Goal: Task Accomplishment & Management: Manage account settings

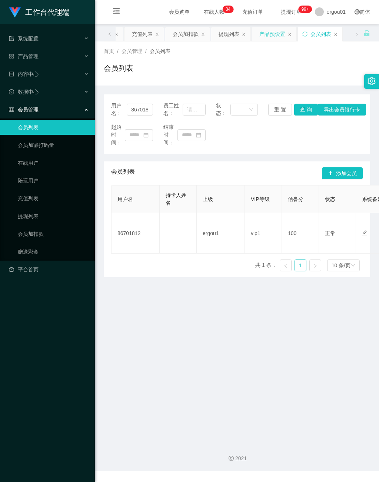
click at [280, 33] on div "产品预设置" at bounding box center [272, 34] width 26 height 14
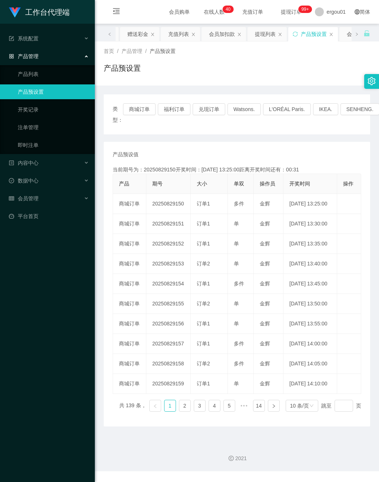
drag, startPoint x: 43, startPoint y: 282, endPoint x: 62, endPoint y: 267, distance: 24.5
click at [51, 277] on div "工作台代理端 系统配置 产品管理 产品列表 产品预设置 开奖记录 注单管理 即时注单 内容中心 数据中心 会员管理 平台首页" at bounding box center [47, 241] width 95 height 482
drag, startPoint x: 184, startPoint y: 34, endPoint x: 178, endPoint y: 34, distance: 6.7
click at [184, 34] on div "充值列表" at bounding box center [178, 34] width 21 height 14
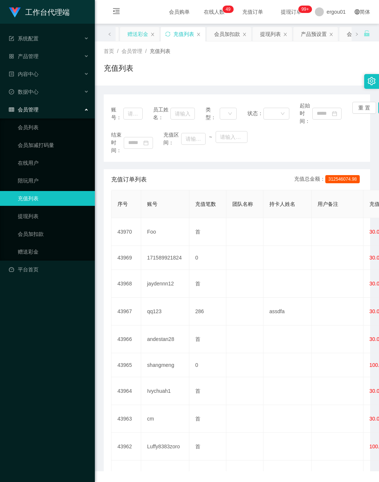
click at [141, 39] on div "赠送彩金" at bounding box center [137, 34] width 21 height 14
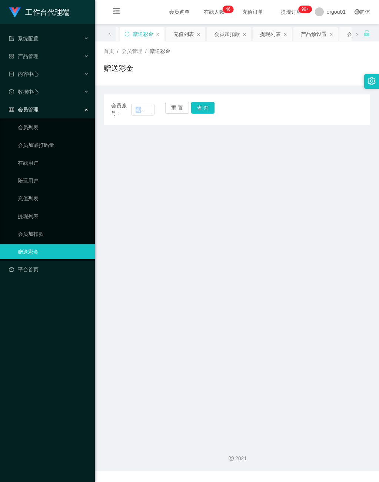
drag, startPoint x: 155, startPoint y: 200, endPoint x: 161, endPoint y: 137, distance: 63.6
click at [159, 192] on main "关闭左侧 关闭右侧 关闭其它 刷新页面 平台首页 赠送彩金 充值列表 会员加扣款 提现列表 产品预设置 会员列表 首页 / 会员管理 / 赠送彩金 / 赠送彩…" at bounding box center [237, 230] width 284 height 413
click at [144, 108] on input "text" at bounding box center [142, 110] width 23 height 12
paste input "86701812"
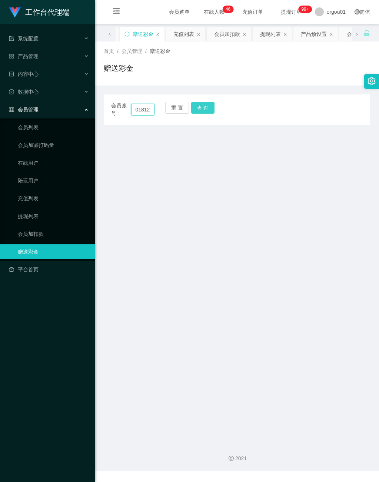
type input "86701812"
click at [201, 106] on button "查 询" at bounding box center [203, 108] width 24 height 12
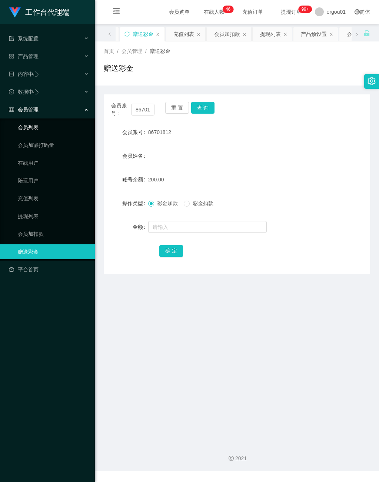
drag, startPoint x: 37, startPoint y: 119, endPoint x: 253, endPoint y: 50, distance: 226.9
click at [37, 120] on link "会员列表" at bounding box center [53, 127] width 71 height 15
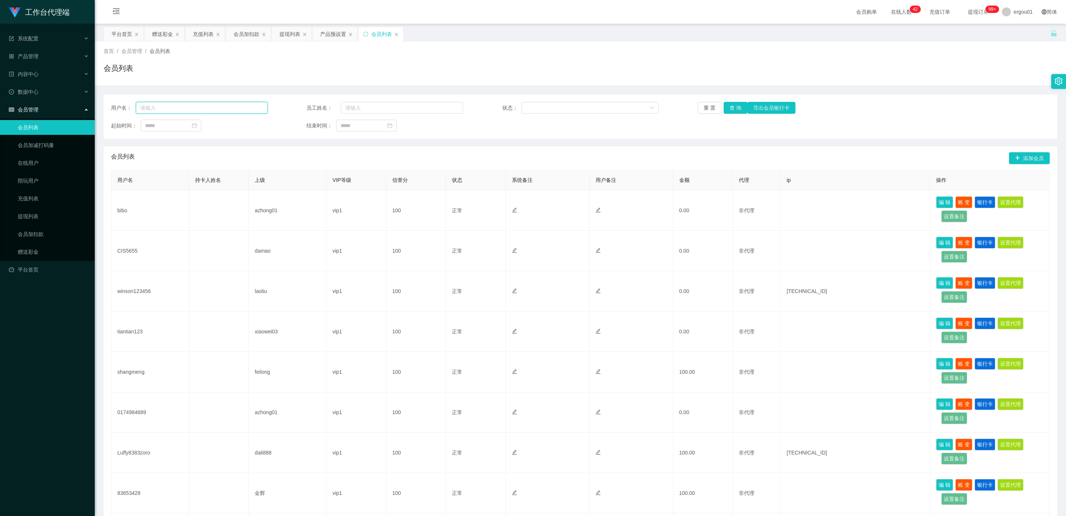
drag, startPoint x: 139, startPoint y: 108, endPoint x: 80, endPoint y: 109, distance: 59.2
click at [80, 109] on section "工作台代理端 系统配置 产品管理 产品列表 产品预设置 开奖记录 注单管理 即时注单 内容中心 数据中心 会员管理 会员列表 会员加减打码量 在线用户 陪玩用…" at bounding box center [533, 326] width 1066 height 652
paste input "86701812"
type input "86701812"
click at [378, 108] on button "查 询" at bounding box center [736, 108] width 24 height 12
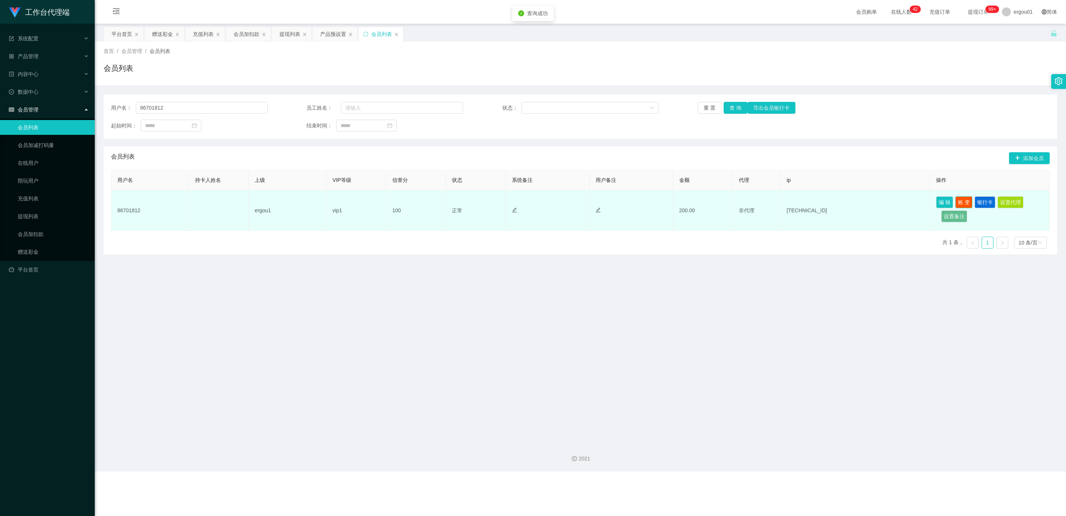
click at [378, 200] on button "账 变" at bounding box center [963, 202] width 17 height 12
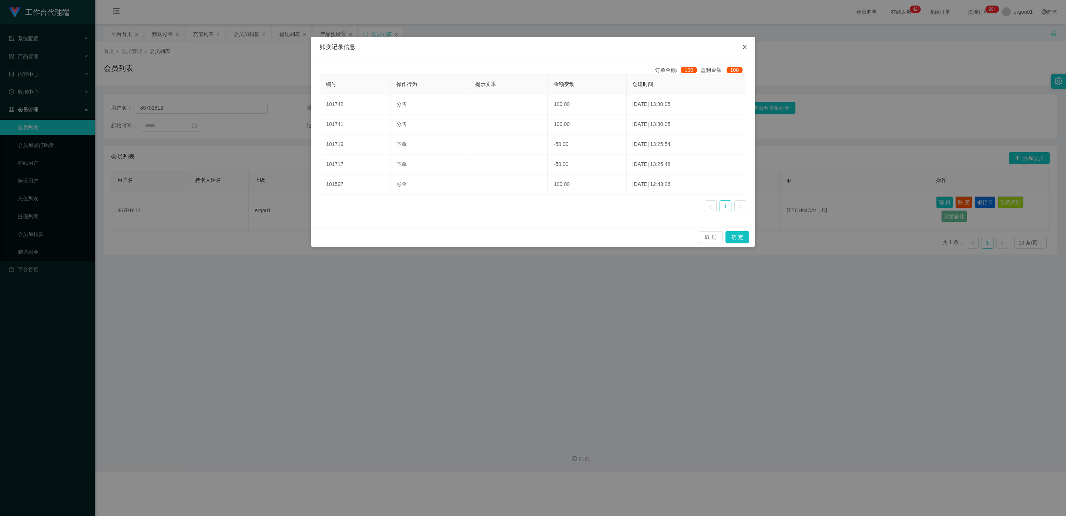
click at [378, 44] on icon "图标: close" at bounding box center [745, 47] width 6 height 6
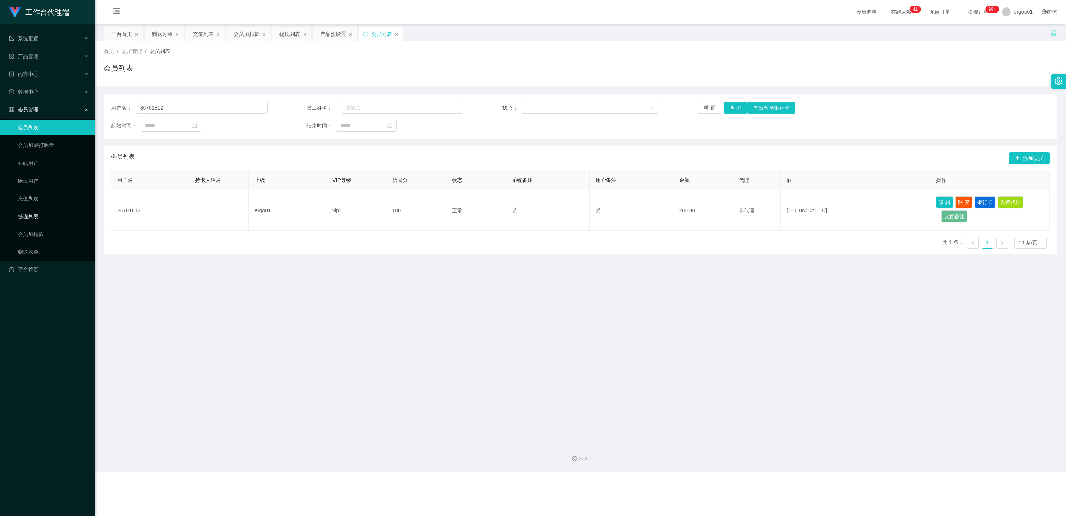
click at [37, 209] on link "提现列表" at bounding box center [53, 216] width 71 height 15
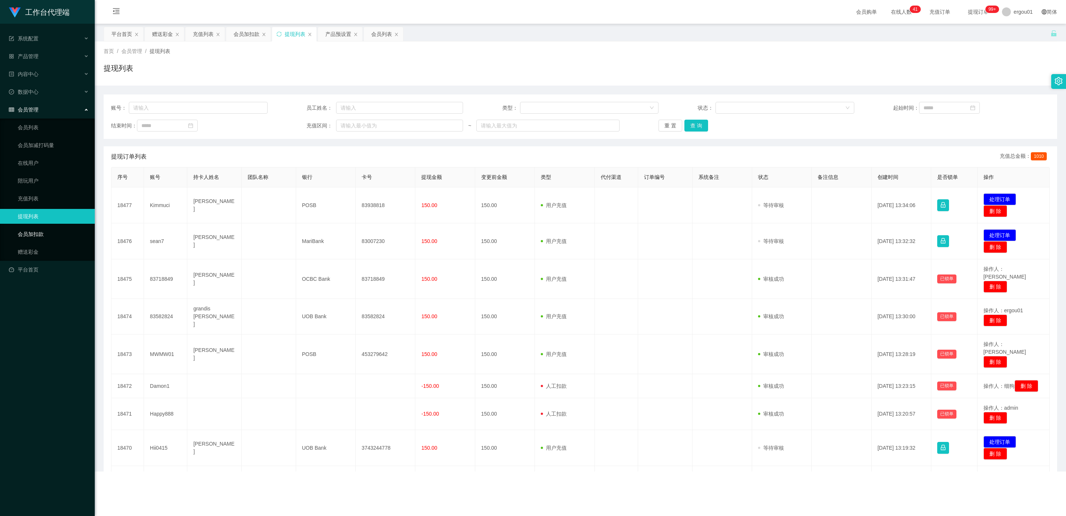
click at [35, 227] on link "会员加扣款" at bounding box center [53, 234] width 71 height 15
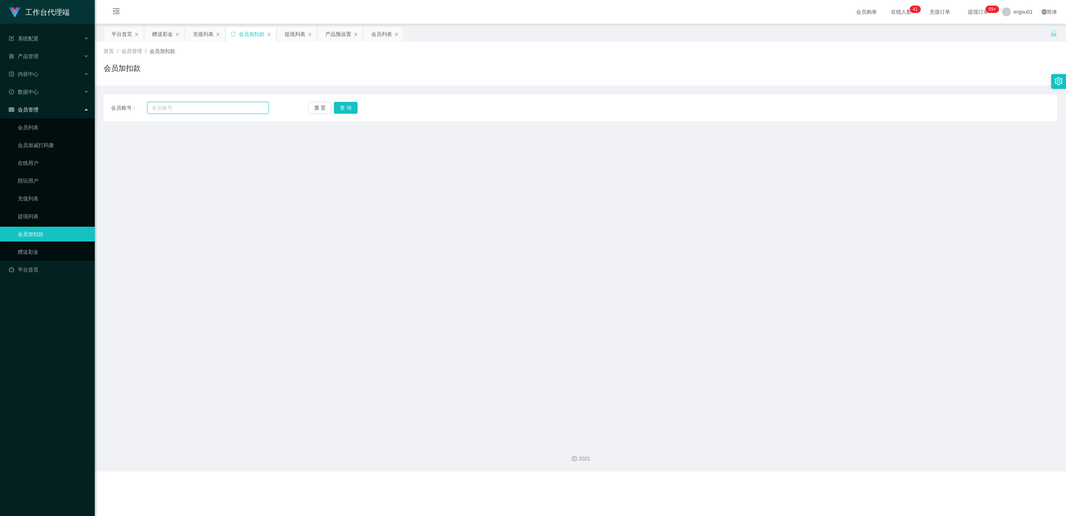
click at [176, 107] on input "text" at bounding box center [207, 108] width 121 height 12
paste input "86701812"
type input "86701812"
click at [351, 107] on button "查 询" at bounding box center [346, 108] width 24 height 12
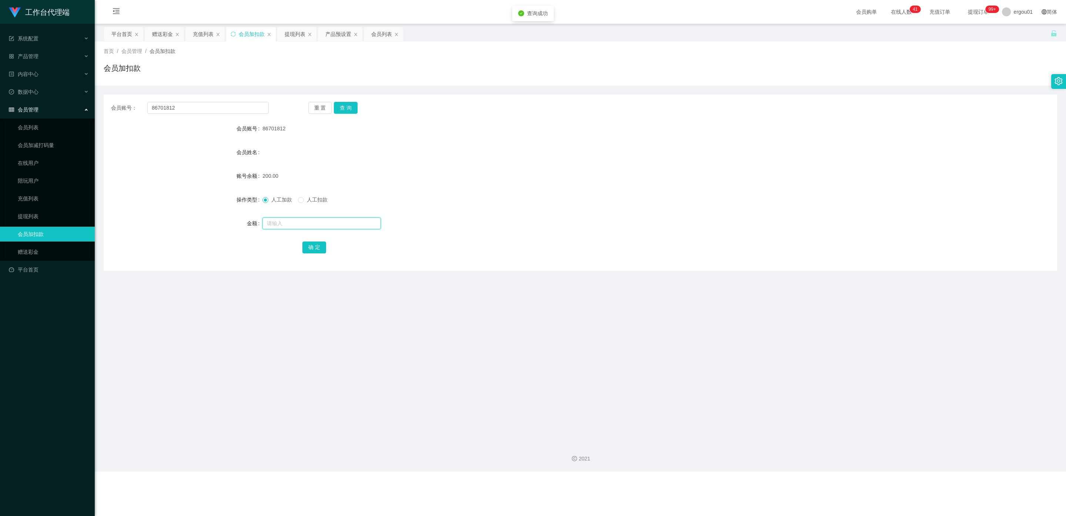
click at [281, 220] on input "text" at bounding box center [321, 223] width 118 height 12
type input "50"
click at [306, 201] on span "人工扣款" at bounding box center [317, 200] width 27 height 6
click at [312, 247] on button "确 定" at bounding box center [314, 247] width 24 height 12
drag, startPoint x: 187, startPoint y: 105, endPoint x: 57, endPoint y: 90, distance: 130.4
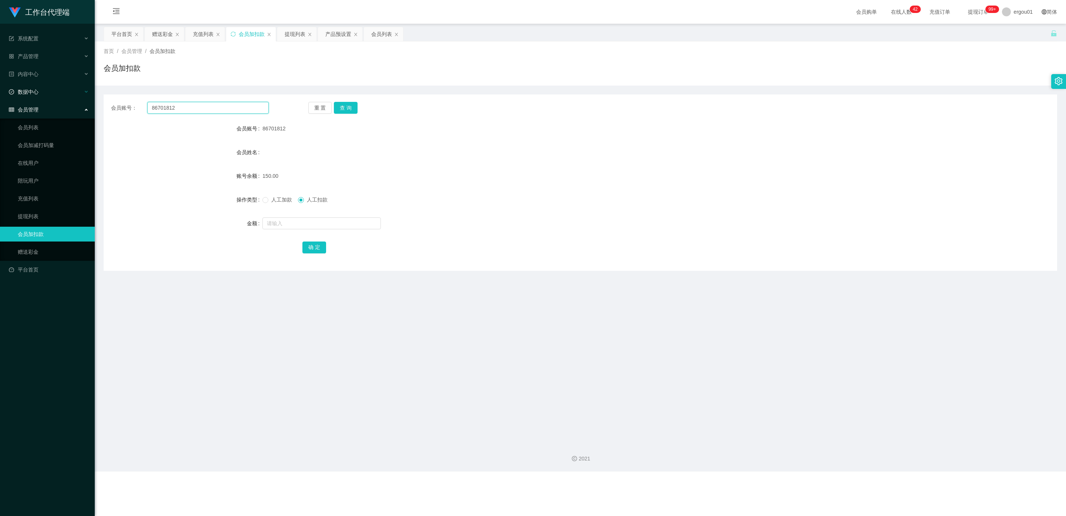
click at [21, 99] on section "工作台代理端 系统配置 产品管理 产品列表 产品预设置 开奖记录 注单管理 即时注单 内容中心 数据中心 会员管理 会员列表 会员加减打码量 在线用户 陪玩用…" at bounding box center [533, 235] width 1066 height 471
click at [346, 106] on button "查 询" at bounding box center [346, 108] width 24 height 12
click at [30, 192] on link "充值列表" at bounding box center [53, 198] width 71 height 15
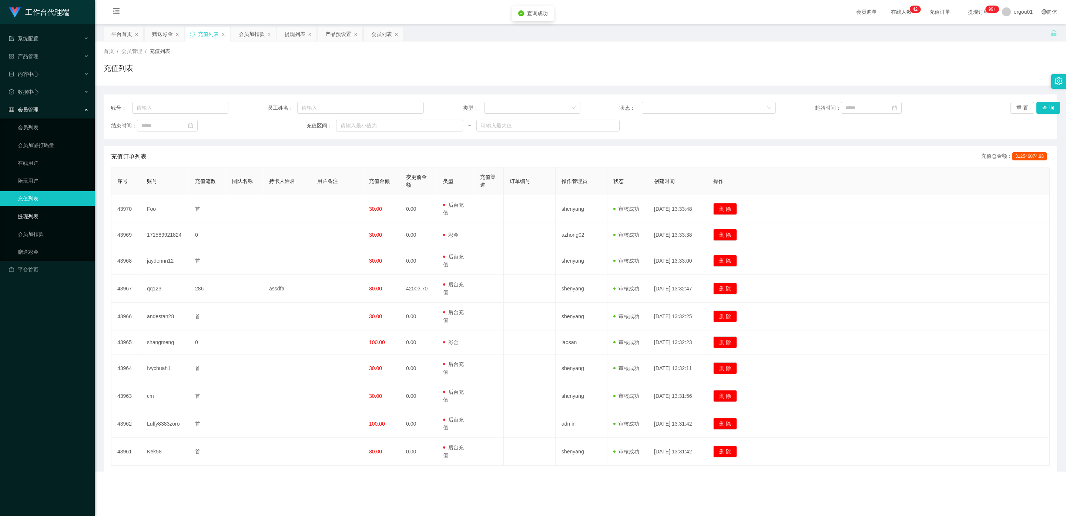
click at [25, 209] on link "提现列表" at bounding box center [53, 216] width 71 height 15
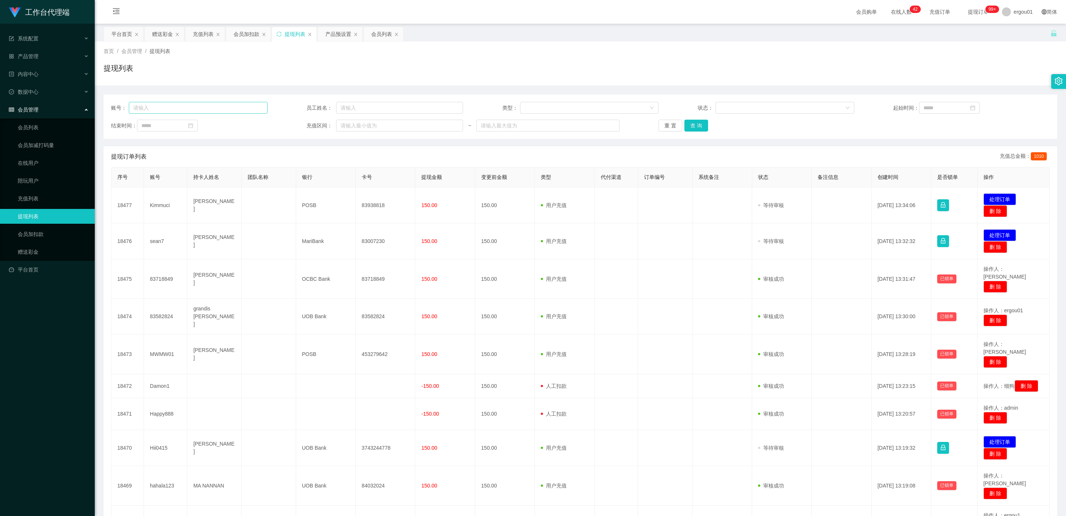
drag, startPoint x: 175, startPoint y: 114, endPoint x: 170, endPoint y: 109, distance: 6.8
click at [175, 114] on div "账号： 员工姓名： 类型： 状态： 起始时间： 结束时间： 充值区间： ~ 重 置 查 询" at bounding box center [581, 116] width 954 height 44
click at [161, 106] on input "text" at bounding box center [198, 108] width 139 height 12
paste input "86701812"
type input "86701812"
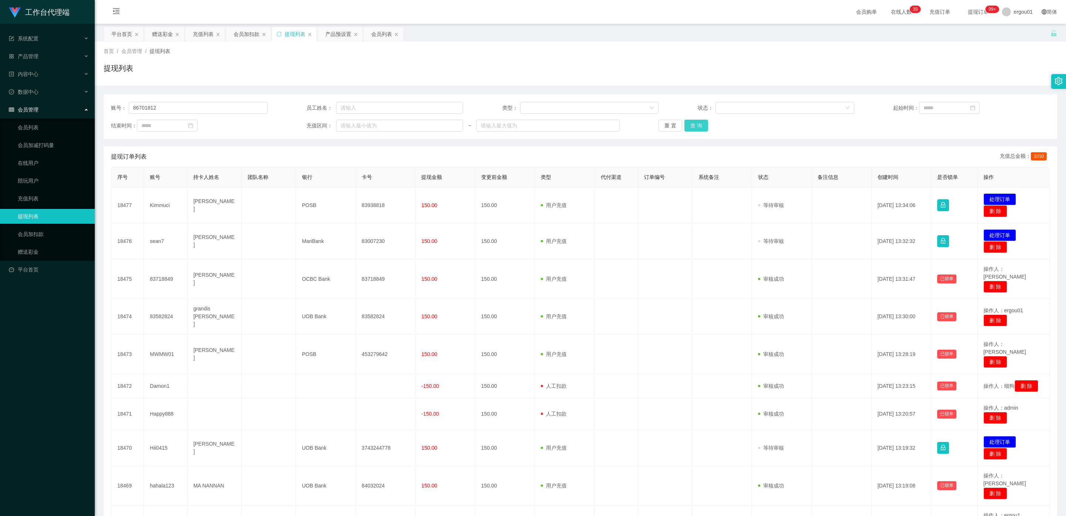
click at [378, 127] on button "查 询" at bounding box center [696, 126] width 24 height 12
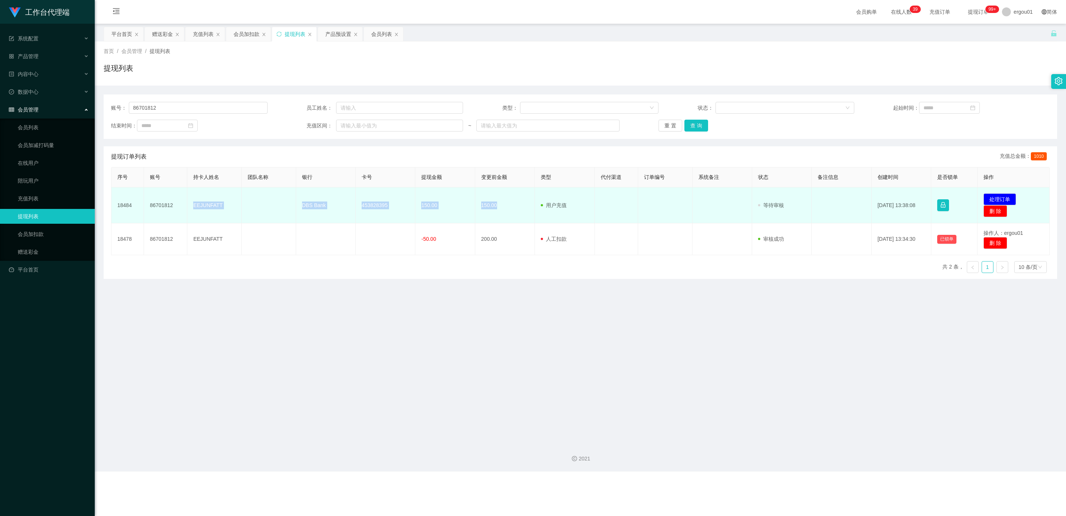
drag, startPoint x: 507, startPoint y: 208, endPoint x: 191, endPoint y: 208, distance: 315.4
click at [191, 208] on tr "18484 86701812 EEJUNFATT DBS Bank 453828395 150.00 150.00 用户充值 人工扣款 审核驳回 审核成功 等…" at bounding box center [580, 205] width 938 height 36
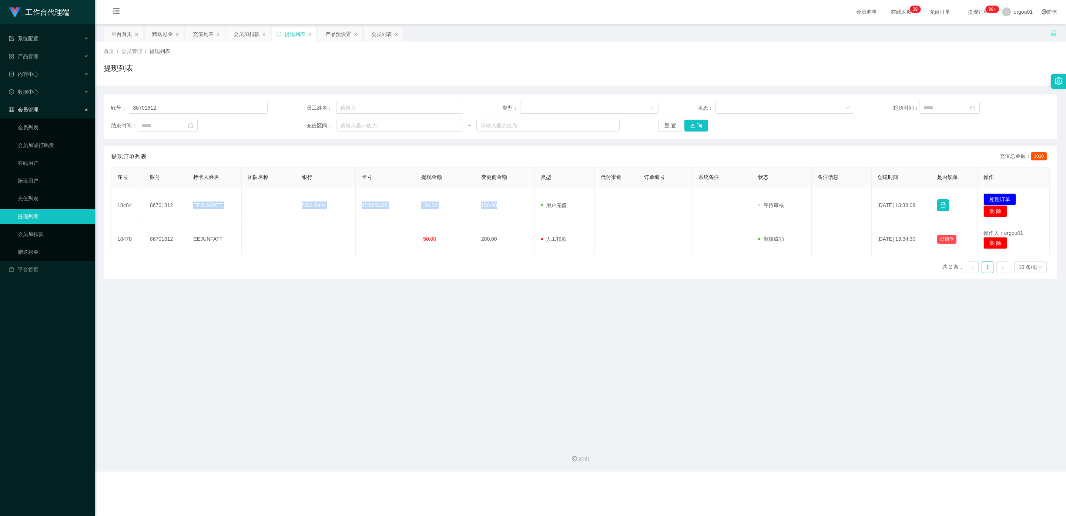
copy tr "EEJUNFATT DBS Bank 453828395 150.00 150.00"
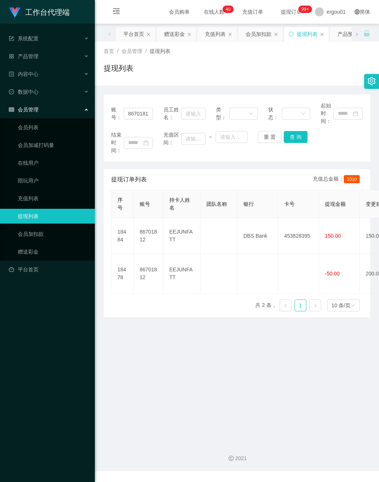
drag, startPoint x: 179, startPoint y: 372, endPoint x: 292, endPoint y: 17, distance: 372.5
click at [178, 349] on main "关闭左侧 关闭右侧 关闭其它 刷新页面 平台首页 赠送彩金 充值列表 会员加扣款 提现列表 产品预设置 会员列表 首页 / 会员管理 / 提现列表 / 提现列…" at bounding box center [237, 230] width 284 height 413
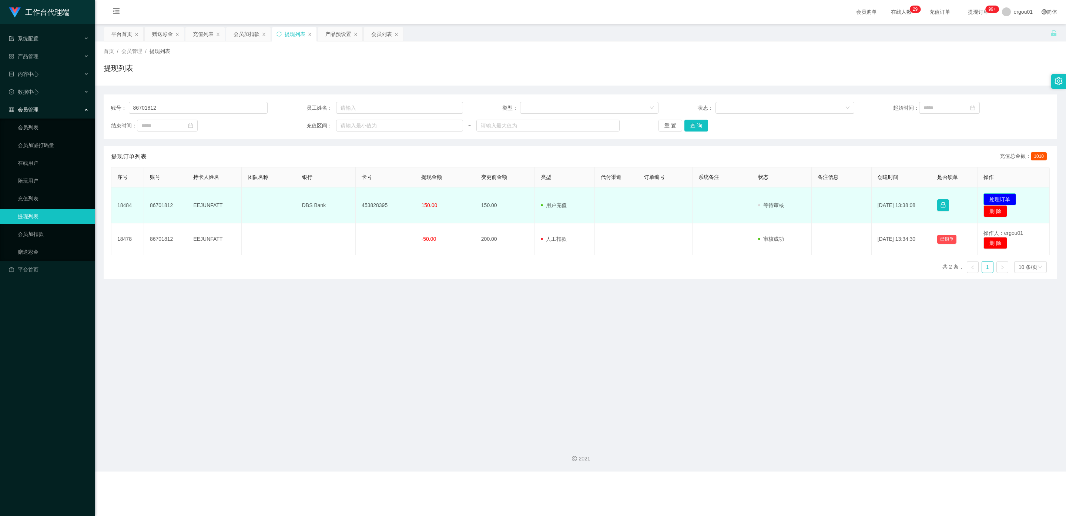
click at [378, 195] on button "处理订单" at bounding box center [1000, 199] width 33 height 12
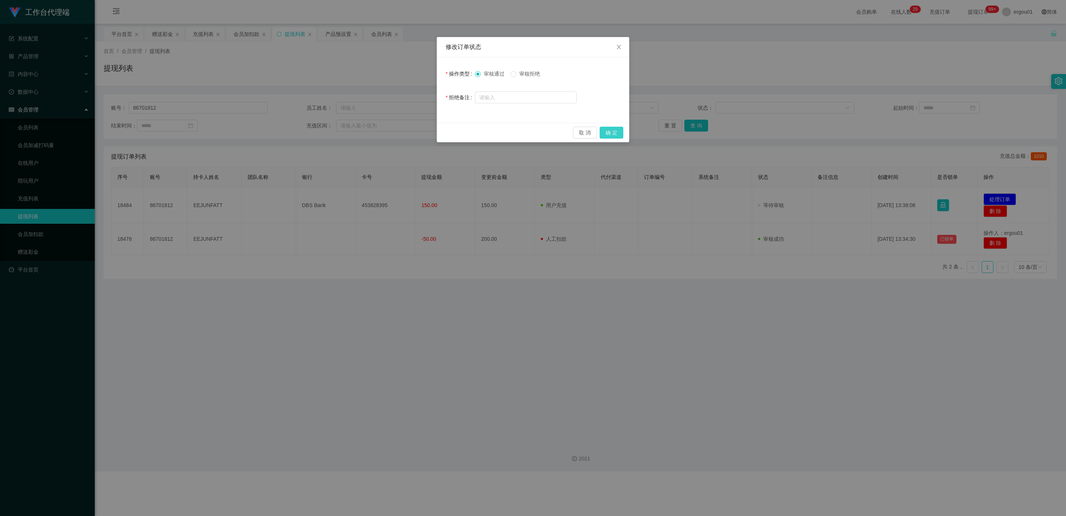
click at [378, 131] on button "确 定" at bounding box center [612, 133] width 24 height 12
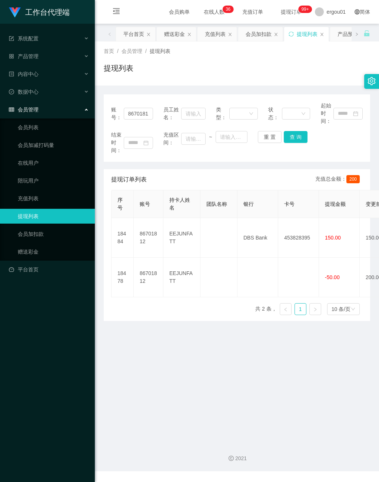
drag, startPoint x: 36, startPoint y: 243, endPoint x: 88, endPoint y: 202, distance: 66.5
click at [36, 244] on link "赠送彩金" at bounding box center [53, 251] width 71 height 15
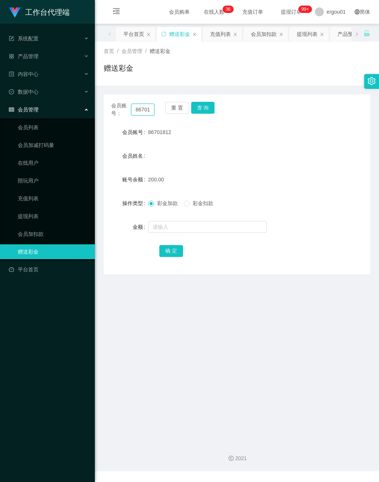
scroll to position [0, 9]
drag, startPoint x: 133, startPoint y: 109, endPoint x: 219, endPoint y: 128, distance: 88.4
click at [219, 126] on div "会员账号： 86701812 重 置 查 询 会员账号 86701812 会员姓名 账号余额 200.00 操作类型 彩金加款 彩金扣款 金额 确 定" at bounding box center [237, 184] width 266 height 180
paste input "BELL"
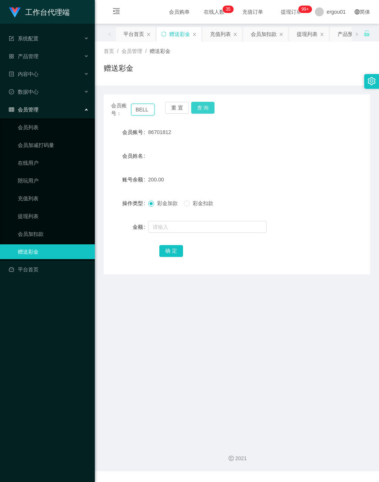
type input "BELL"
click at [202, 104] on button "查 询" at bounding box center [203, 108] width 24 height 12
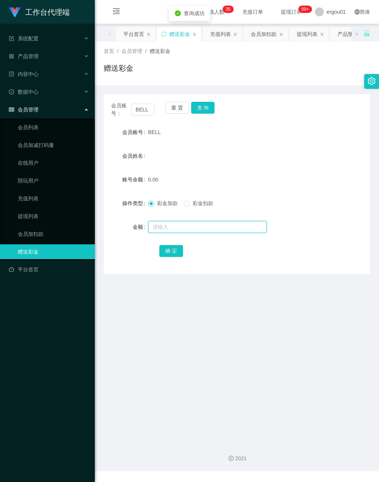
click at [168, 224] on input "text" at bounding box center [207, 227] width 118 height 12
type input "100"
click at [168, 248] on button "确 定" at bounding box center [171, 251] width 24 height 12
click at [46, 124] on link "会员列表" at bounding box center [53, 127] width 71 height 15
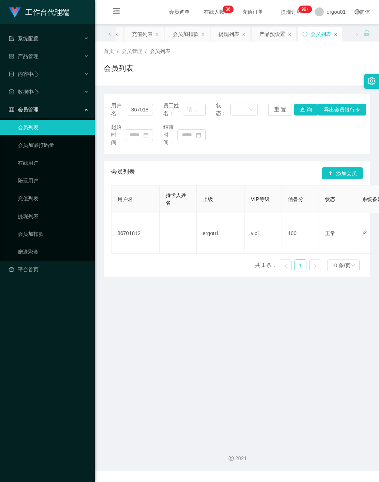
click at [158, 352] on main "关闭左侧 关闭右侧 关闭其它 刷新页面 平台首页 赠送彩金 充值列表 会员加扣款 提现列表 产品预设置 会员列表 首页 / 会员管理 / 会员列表 / 会员列…" at bounding box center [237, 230] width 284 height 413
click at [273, 31] on div "产品预设置" at bounding box center [272, 34] width 26 height 14
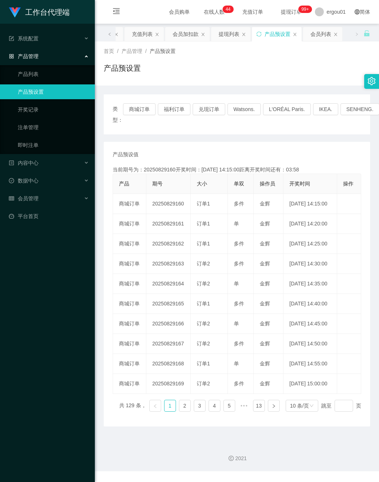
drag, startPoint x: 47, startPoint y: 309, endPoint x: 56, endPoint y: 290, distance: 20.5
click at [47, 304] on div "工作台代理端 系统配置 产品管理 产品列表 产品预设置 开奖记录 注单管理 即时注单 内容中心 数据中心 会员管理 平台首页" at bounding box center [47, 241] width 95 height 482
click at [189, 33] on div "充值列表" at bounding box center [180, 34] width 21 height 14
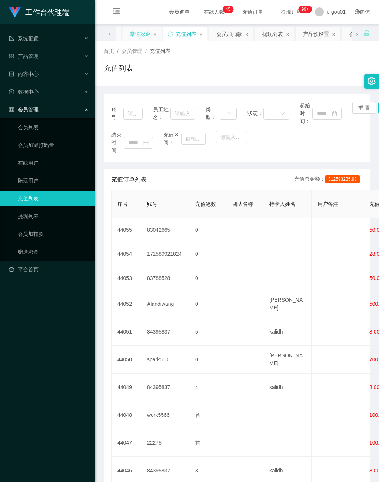
click at [145, 35] on div "赠送彩金" at bounding box center [140, 34] width 21 height 14
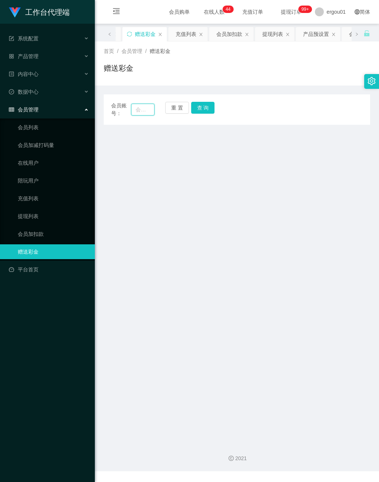
click at [140, 108] on input "text" at bounding box center [142, 110] width 23 height 12
paste input "BELL"
type input "BELL"
click at [204, 104] on button "查 询" at bounding box center [203, 108] width 24 height 12
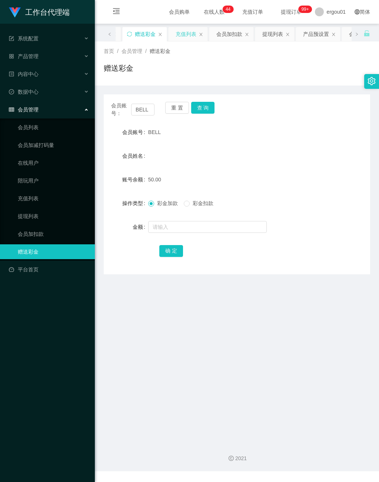
click at [188, 36] on div "充值列表" at bounding box center [185, 34] width 21 height 14
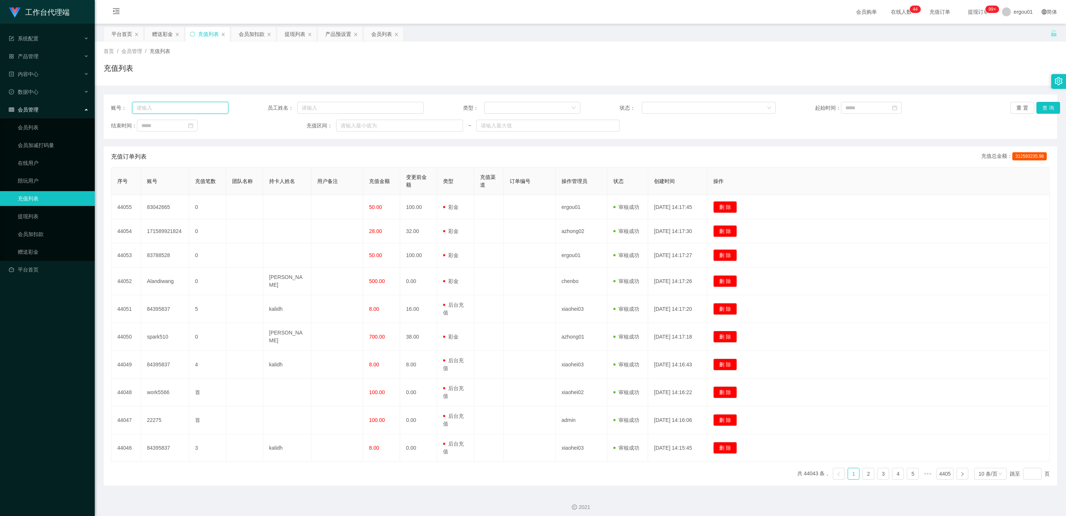
drag, startPoint x: 173, startPoint y: 110, endPoint x: 179, endPoint y: 110, distance: 5.6
click at [173, 110] on input "text" at bounding box center [180, 108] width 97 height 12
paste input "BELL"
type input "BELL"
click at [378, 108] on button "查 询" at bounding box center [1049, 108] width 24 height 12
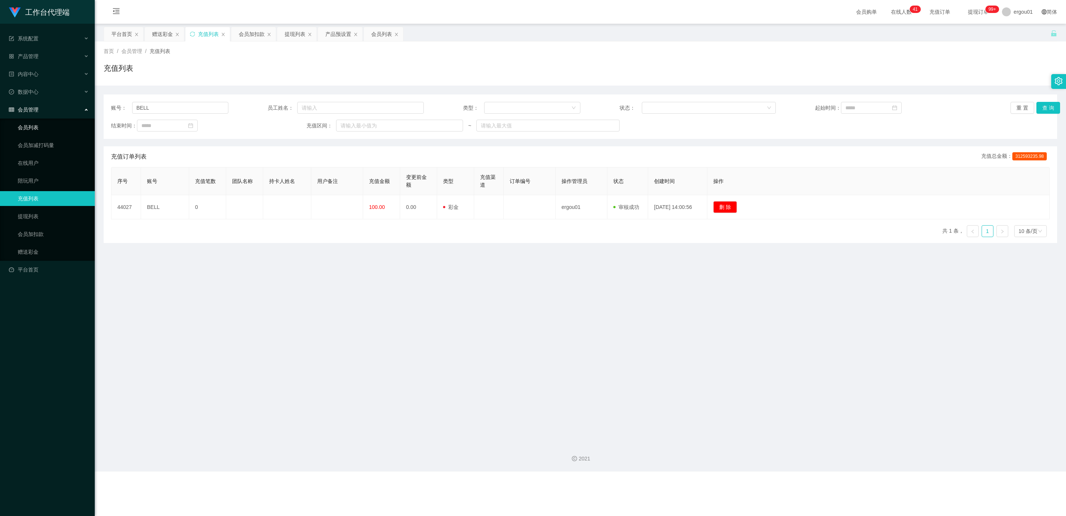
click at [34, 120] on link "会员列表" at bounding box center [53, 127] width 71 height 15
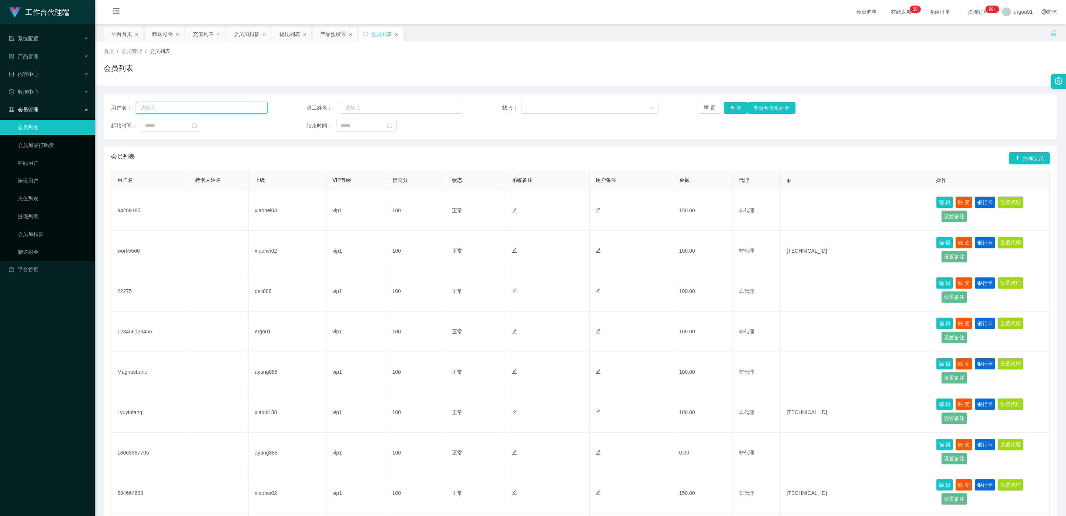
click at [173, 110] on input "text" at bounding box center [202, 108] width 132 height 12
paste input "BELL"
type input "BELL"
drag, startPoint x: 727, startPoint y: 105, endPoint x: 732, endPoint y: 109, distance: 6.5
click at [378, 105] on button "查 询" at bounding box center [736, 108] width 24 height 12
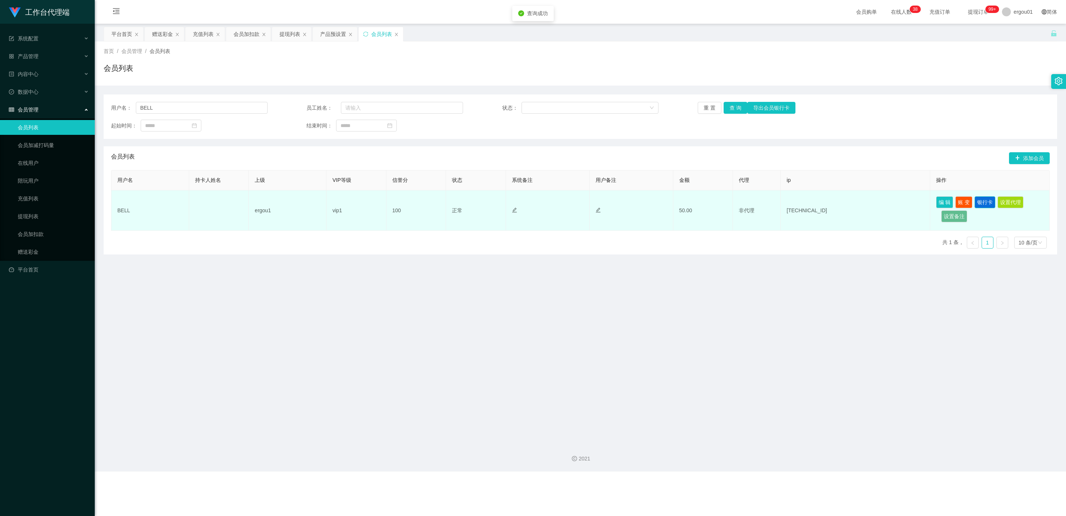
click at [378, 199] on button "银行卡" at bounding box center [985, 202] width 21 height 12
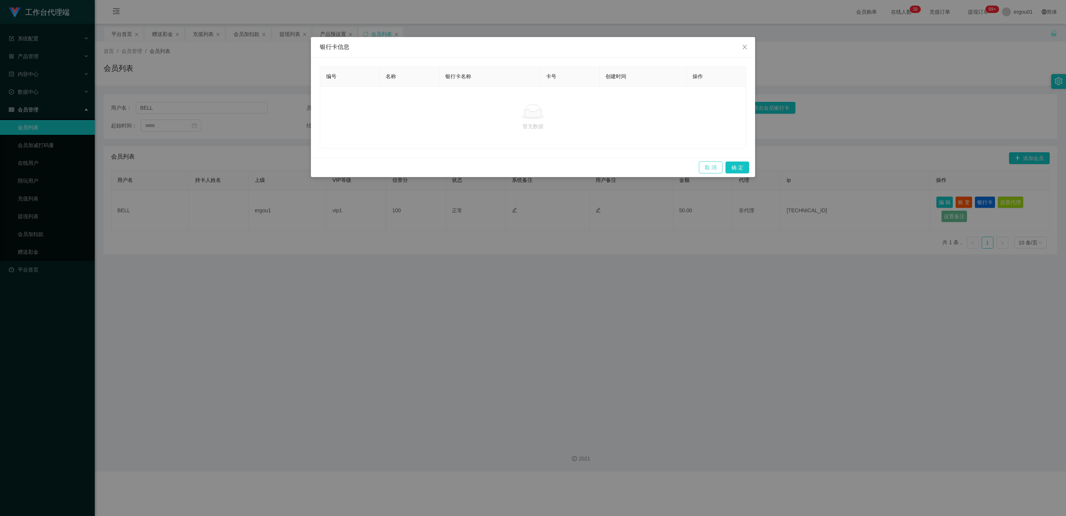
click at [378, 165] on button "取 消" at bounding box center [711, 167] width 24 height 12
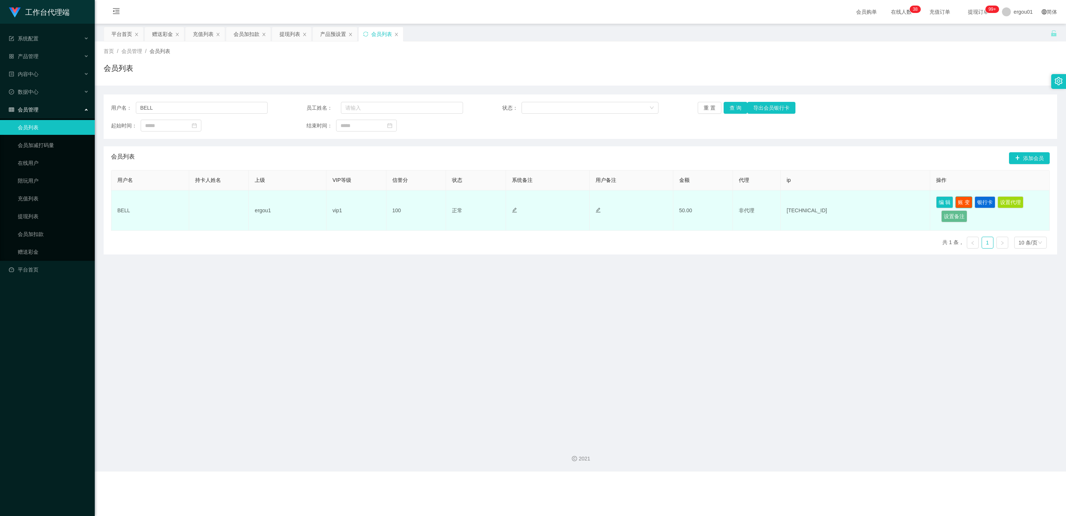
click at [378, 202] on button "账 变" at bounding box center [963, 202] width 17 height 12
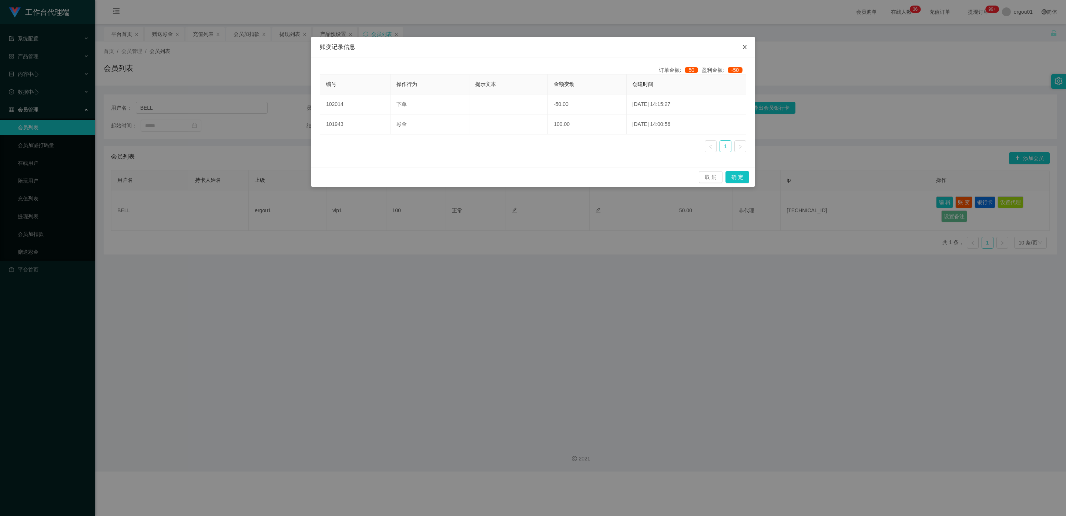
click at [378, 49] on icon "图标: close" at bounding box center [745, 47] width 6 height 6
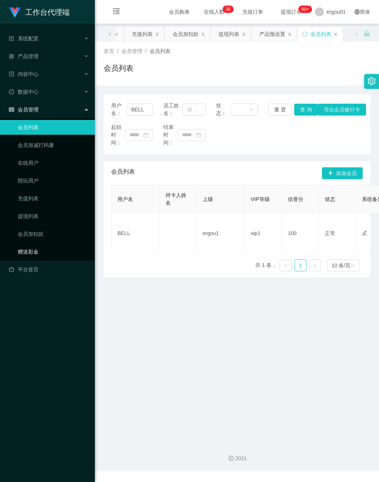
click at [31, 244] on link "赠送彩金" at bounding box center [53, 251] width 71 height 15
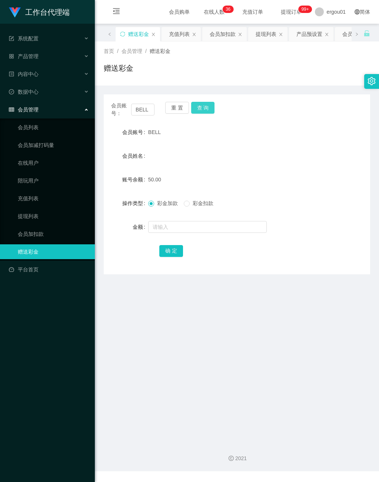
click at [199, 104] on button "查 询" at bounding box center [203, 108] width 24 height 12
click at [207, 108] on button "查 询" at bounding box center [203, 108] width 24 height 12
click at [37, 192] on link "充值列表" at bounding box center [53, 198] width 71 height 15
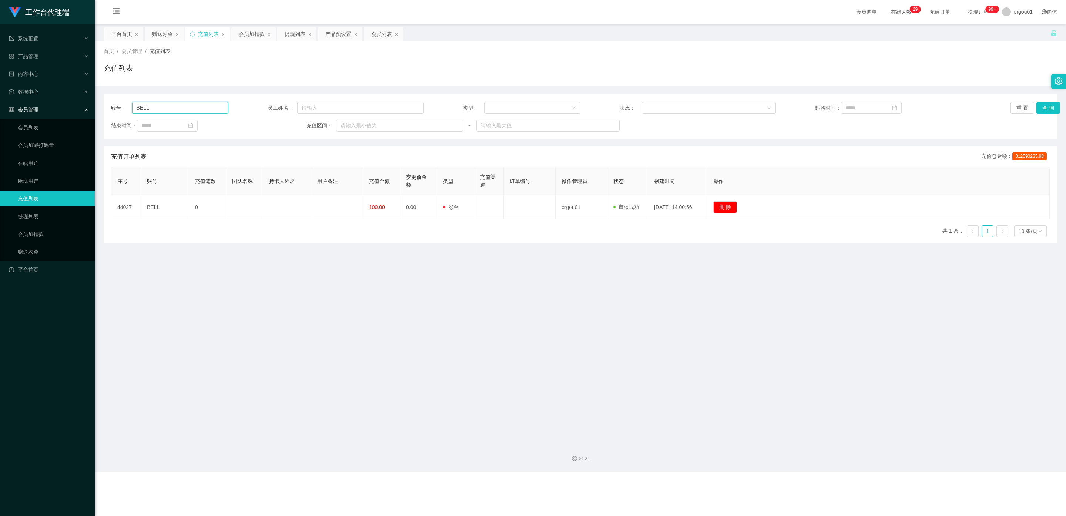
drag, startPoint x: 160, startPoint y: 108, endPoint x: 273, endPoint y: 124, distance: 114.4
click at [160, 108] on input "BELL" at bounding box center [180, 108] width 97 height 12
drag, startPoint x: 1042, startPoint y: 107, endPoint x: 1035, endPoint y: 108, distance: 6.8
click at [378, 107] on button "查 询" at bounding box center [1049, 108] width 24 height 12
click at [378, 104] on button "查 询" at bounding box center [1049, 108] width 24 height 12
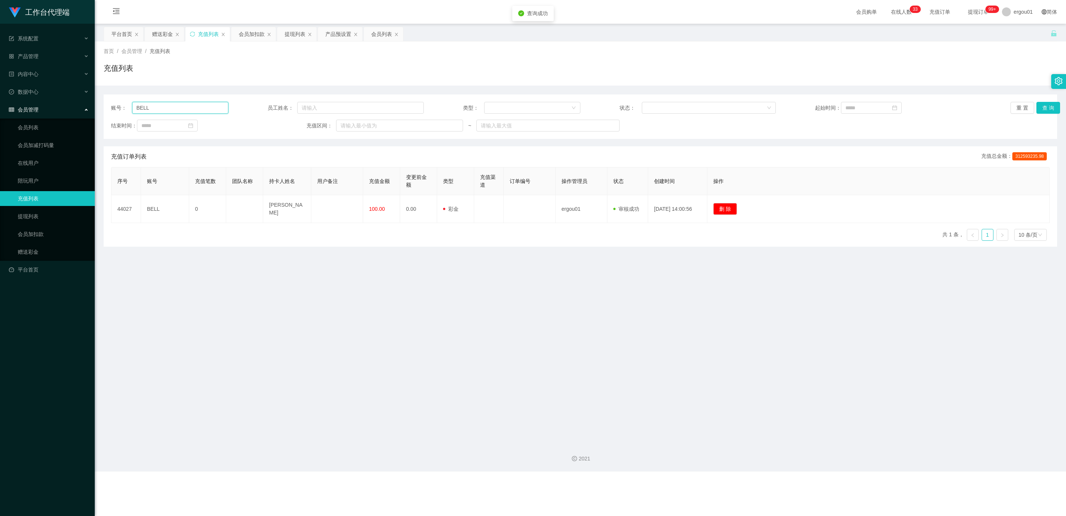
drag, startPoint x: 183, startPoint y: 111, endPoint x: 61, endPoint y: 97, distance: 122.0
click at [61, 97] on section "工作台代理端 系统配置 产品管理 产品列表 产品预设置 开奖记录 注单管理 即时注单 内容中心 数据中心 会员管理 会员列表 会员加减打码量 在线用户 陪玩用…" at bounding box center [533, 235] width 1066 height 471
drag, startPoint x: 30, startPoint y: 211, endPoint x: 90, endPoint y: 188, distance: 64.7
click at [30, 211] on link "提现列表" at bounding box center [53, 216] width 71 height 15
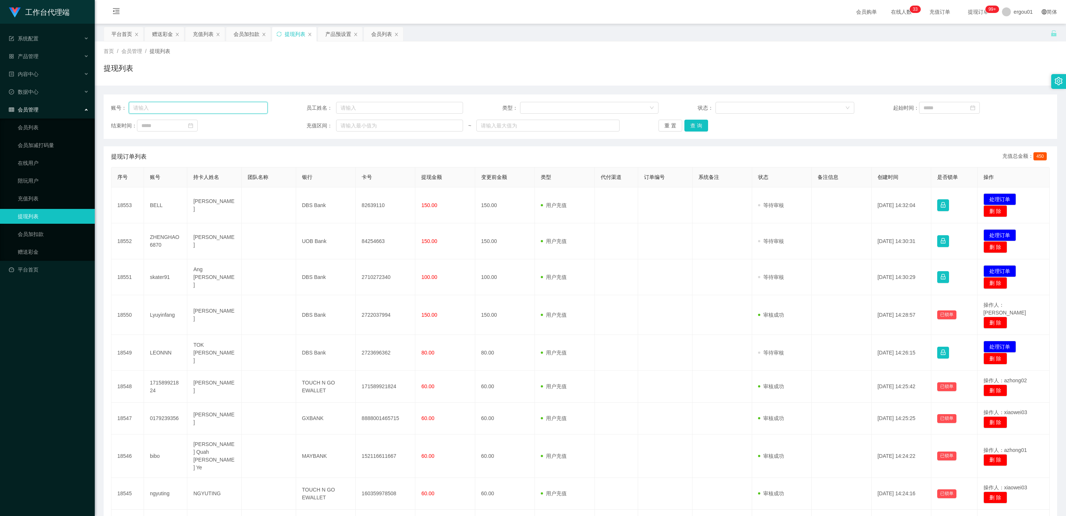
click at [180, 109] on input "text" at bounding box center [198, 108] width 139 height 12
paste input "BELL"
type input "BELL"
click at [378, 121] on button "查 询" at bounding box center [696, 126] width 24 height 12
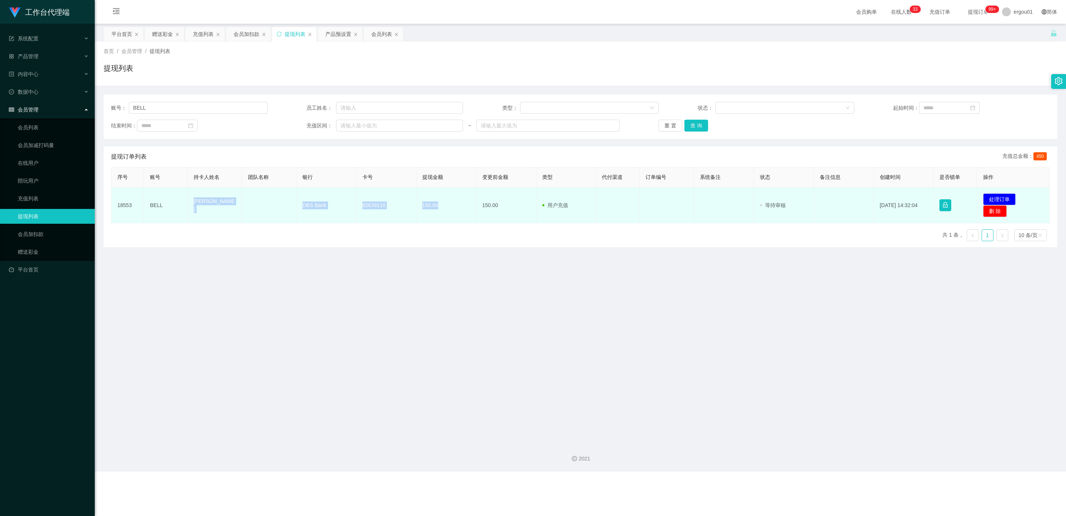
drag, startPoint x: 441, startPoint y: 205, endPoint x: 190, endPoint y: 199, distance: 251.0
click at [190, 199] on tr "18553 BELL FAROUK BIN SAHMAWI DBS Bank 82639110 150.00 150.00 用户充值 人工扣款 审核驳回 审核…" at bounding box center [580, 205] width 938 height 36
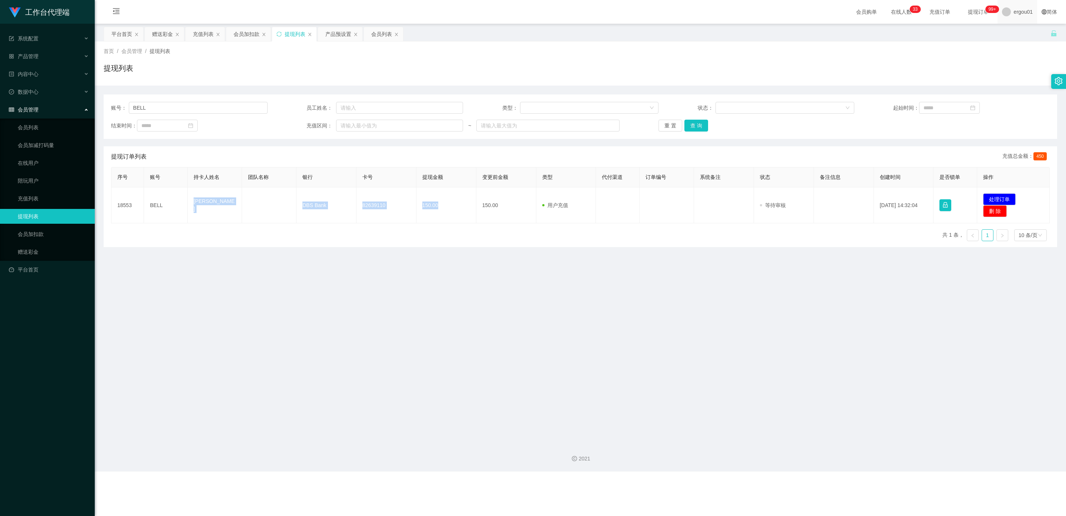
copy tr "[PERSON_NAME] DBS Bank 82639110 150.00"
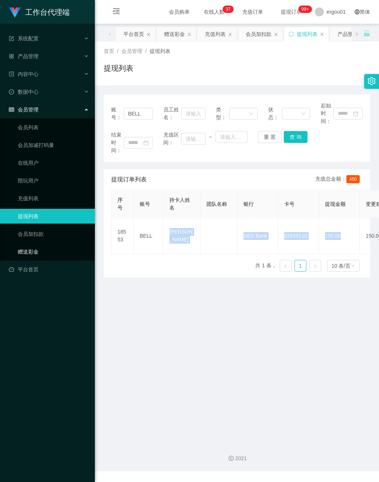
click at [34, 244] on link "赠送彩金" at bounding box center [53, 251] width 71 height 15
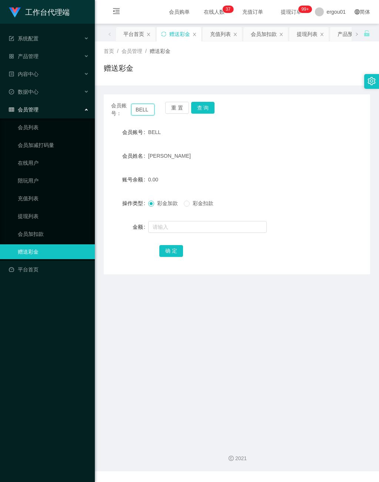
drag, startPoint x: 151, startPoint y: 110, endPoint x: 70, endPoint y: 100, distance: 81.7
click at [70, 100] on section "工作台代理端 系统配置 产品管理 产品列表 产品预设置 开奖记录 注单管理 即时注单 内容中心 数据中心 会员管理 会员列表 会员加减打码量 在线用户 陪玩用…" at bounding box center [189, 235] width 379 height 471
paste input "James99"
click at [200, 107] on button "查 询" at bounding box center [203, 108] width 24 height 12
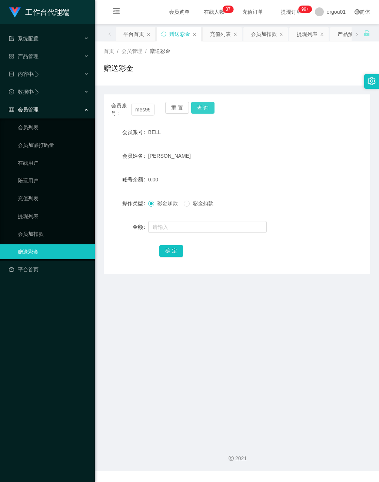
scroll to position [0, 0]
drag, startPoint x: 130, startPoint y: 108, endPoint x: 217, endPoint y: 123, distance: 87.5
click at [196, 117] on div "会员账号： James99 重 置 查 询" at bounding box center [237, 110] width 266 height 16
paste input "86701812"
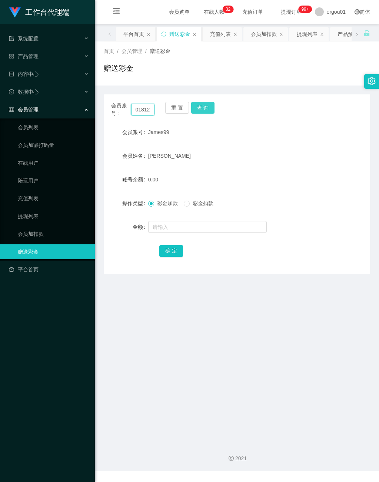
type input "86701812"
click at [197, 107] on button "查 询" at bounding box center [203, 108] width 24 height 12
drag, startPoint x: 35, startPoint y: 319, endPoint x: 315, endPoint y: 8, distance: 418.1
click at [48, 300] on div "工作台代理端 系统配置 产品管理 产品列表 产品预设置 开奖记录 注单管理 即时注单 内容中心 数据中心 会员管理 会员列表 会员加减打码量 在线用户 陪玩用…" at bounding box center [47, 241] width 95 height 482
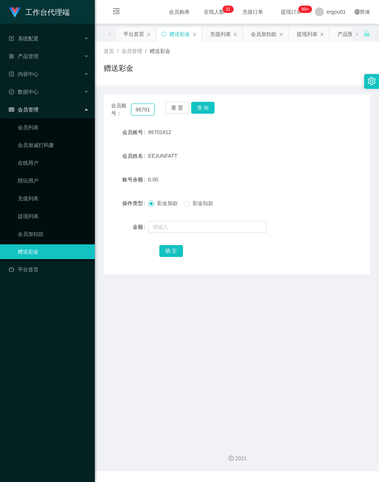
scroll to position [0, 9]
drag, startPoint x: 134, startPoint y: 108, endPoint x: 223, endPoint y: 131, distance: 92.5
click at [223, 131] on div "会员账号： 86701812 重 置 查 询 会员账号 86701812 会员姓名 EEJUNFATT 账号余额 0.00 操作类型 彩金加款 彩金扣款 金额…" at bounding box center [237, 184] width 266 height 180
click at [200, 105] on button "查 询" at bounding box center [203, 108] width 24 height 12
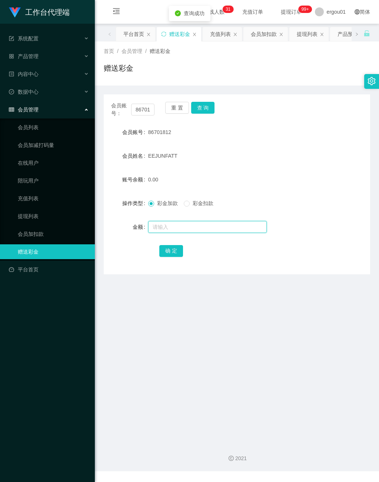
click at [175, 230] on input "text" at bounding box center [207, 227] width 118 height 12
type input "100"
click at [169, 252] on button "确 定" at bounding box center [171, 251] width 24 height 12
click at [175, 227] on input "text" at bounding box center [207, 227] width 118 height 12
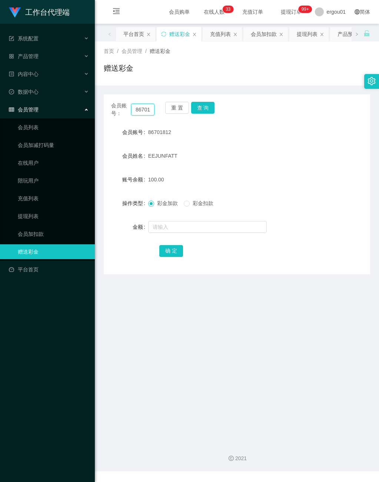
scroll to position [0, 9]
drag, startPoint x: 133, startPoint y: 108, endPoint x: 208, endPoint y: 128, distance: 77.7
click at [217, 125] on div "会员账号： 86701812 重 置 查 询 会员账号 86701812 会员姓名 EEJUNFATT 账号余额 100.00 操作类型 彩金加款 彩金扣款 …" at bounding box center [237, 184] width 266 height 180
paste input "BELL"
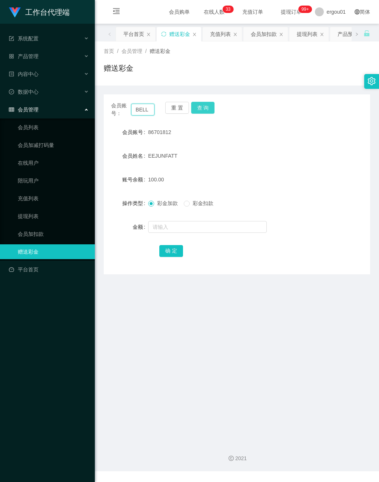
type input "BELL"
click at [204, 106] on button "查 询" at bounding box center [203, 108] width 24 height 12
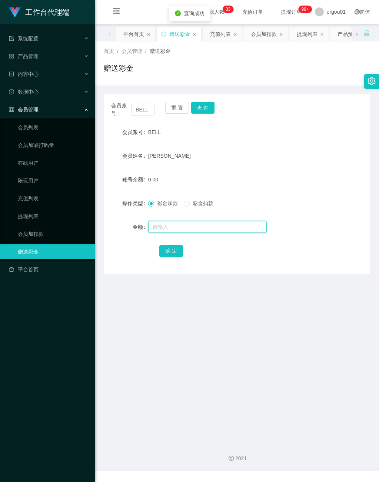
click at [161, 225] on input "text" at bounding box center [207, 227] width 118 height 12
type input "100"
click at [175, 248] on button "确 定" at bounding box center [171, 251] width 24 height 12
click at [167, 227] on input "text" at bounding box center [207, 227] width 118 height 12
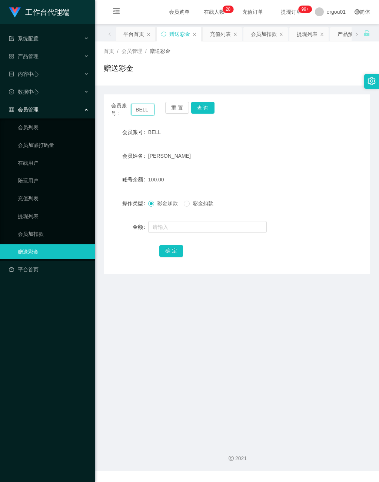
drag, startPoint x: 134, startPoint y: 107, endPoint x: 160, endPoint y: 111, distance: 26.3
click at [160, 111] on div "会员账号： BELL 重 置 查 询" at bounding box center [237, 110] width 266 height 16
paste input "James99"
type input "James99"
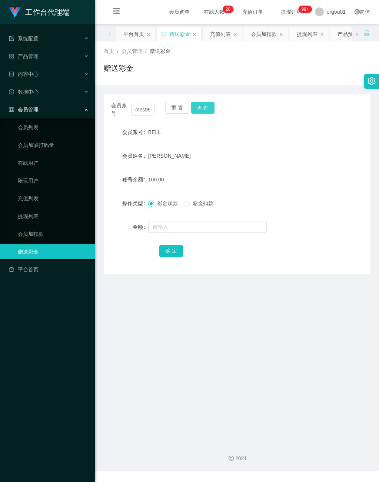
click at [201, 107] on button "查 询" at bounding box center [203, 108] width 24 height 12
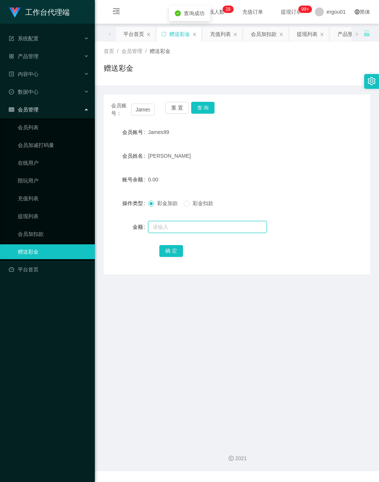
click at [174, 225] on input "text" at bounding box center [207, 227] width 118 height 12
type input "100"
drag, startPoint x: 167, startPoint y: 250, endPoint x: 185, endPoint y: 261, distance: 21.1
click at [167, 250] on button "确 定" at bounding box center [171, 251] width 24 height 12
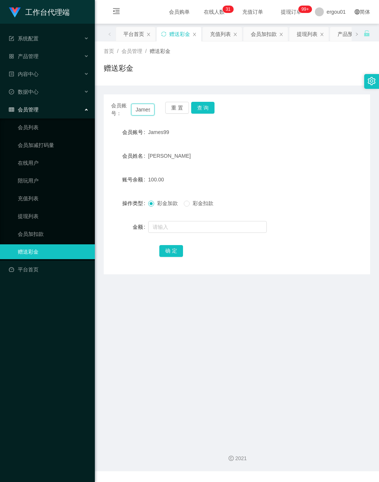
scroll to position [0, 6]
drag, startPoint x: 133, startPoint y: 109, endPoint x: 272, endPoint y: 133, distance: 141.6
click at [280, 129] on div "会员账号： James99 重 置 查 询 会员账号 James99 会员姓名 [PERSON_NAME] 账号余额 100.00 操作类型 彩金加款 彩金扣…" at bounding box center [237, 184] width 266 height 180
type input "BELL"
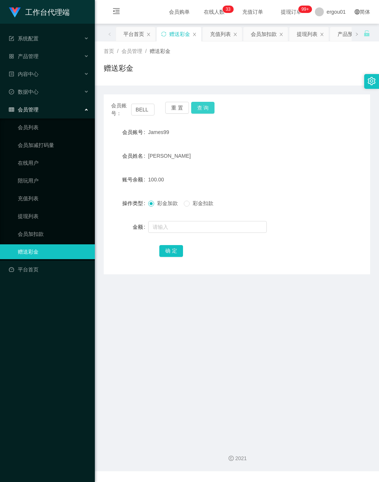
click at [200, 103] on button "查 询" at bounding box center [203, 108] width 24 height 12
drag, startPoint x: 37, startPoint y: 210, endPoint x: 90, endPoint y: 199, distance: 54.5
click at [37, 210] on link "提现列表" at bounding box center [53, 216] width 71 height 15
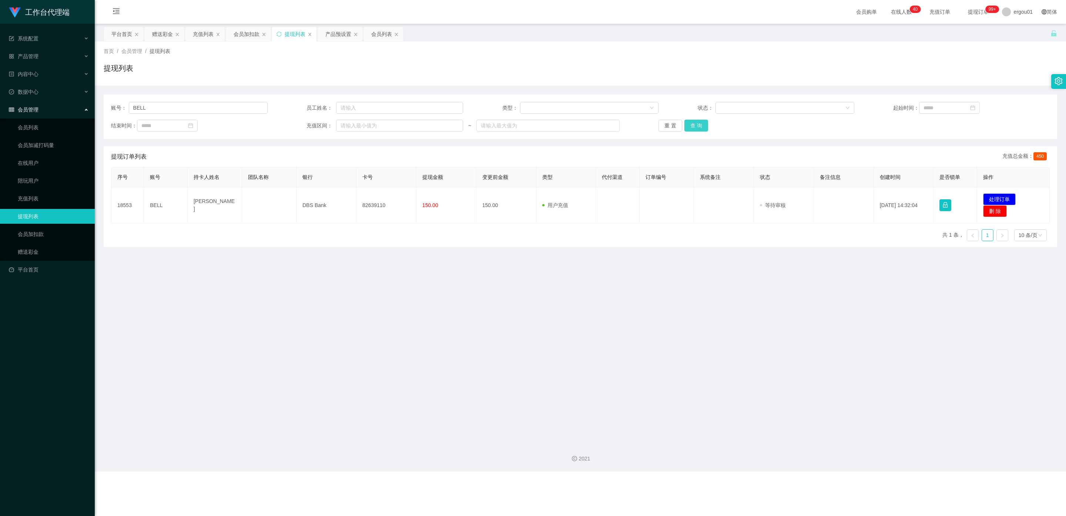
click at [378, 128] on button "查 询" at bounding box center [696, 126] width 24 height 12
drag, startPoint x: 161, startPoint y: 108, endPoint x: 24, endPoint y: 109, distance: 137.7
click at [4, 105] on section "工作台代理端 系统配置 产品管理 产品列表 产品预设置 开奖记录 注单管理 即时注单 内容中心 数据中心 会员管理 会员列表 会员加减打码量 在线用户 陪玩用…" at bounding box center [533, 235] width 1066 height 471
paste input "86701812"
drag, startPoint x: 697, startPoint y: 124, endPoint x: 692, endPoint y: 128, distance: 6.5
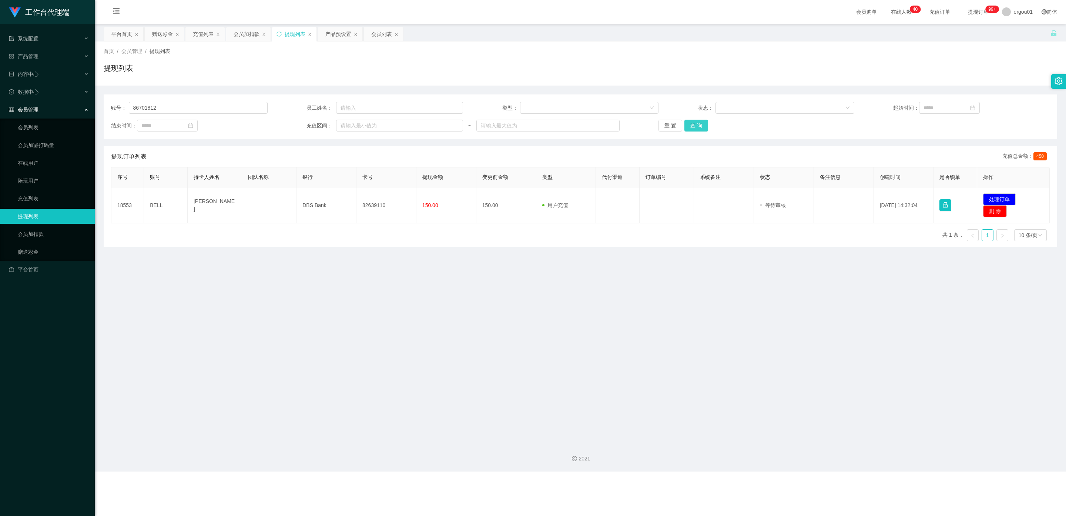
click at [378, 124] on button "查 询" at bounding box center [696, 126] width 24 height 12
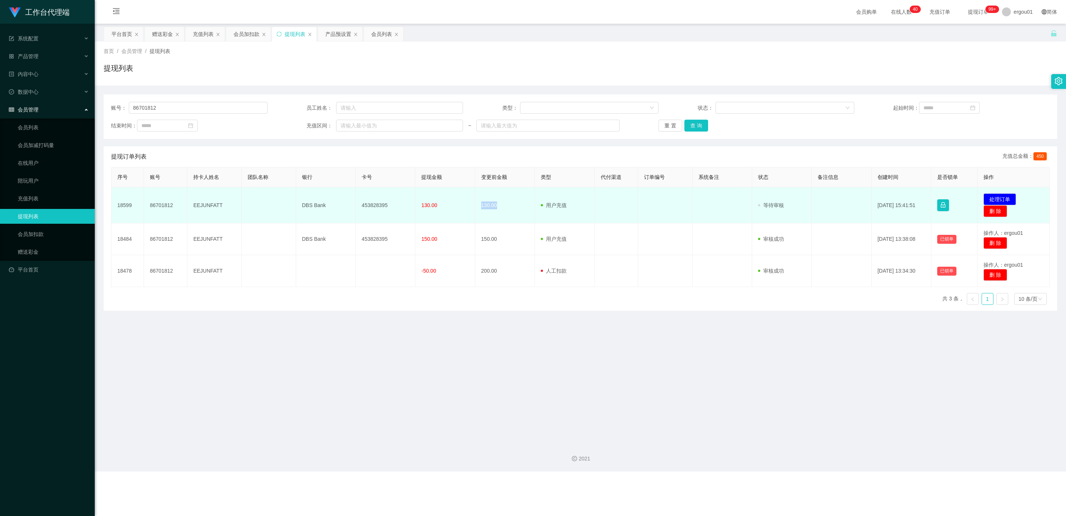
drag, startPoint x: 495, startPoint y: 204, endPoint x: 480, endPoint y: 204, distance: 14.8
click at [378, 204] on td "130.00" at bounding box center [505, 205] width 60 height 36
drag, startPoint x: 457, startPoint y: 205, endPoint x: 437, endPoint y: 206, distance: 20.0
click at [378, 205] on td "130.00" at bounding box center [445, 205] width 60 height 36
drag, startPoint x: 440, startPoint y: 206, endPoint x: 191, endPoint y: 202, distance: 248.8
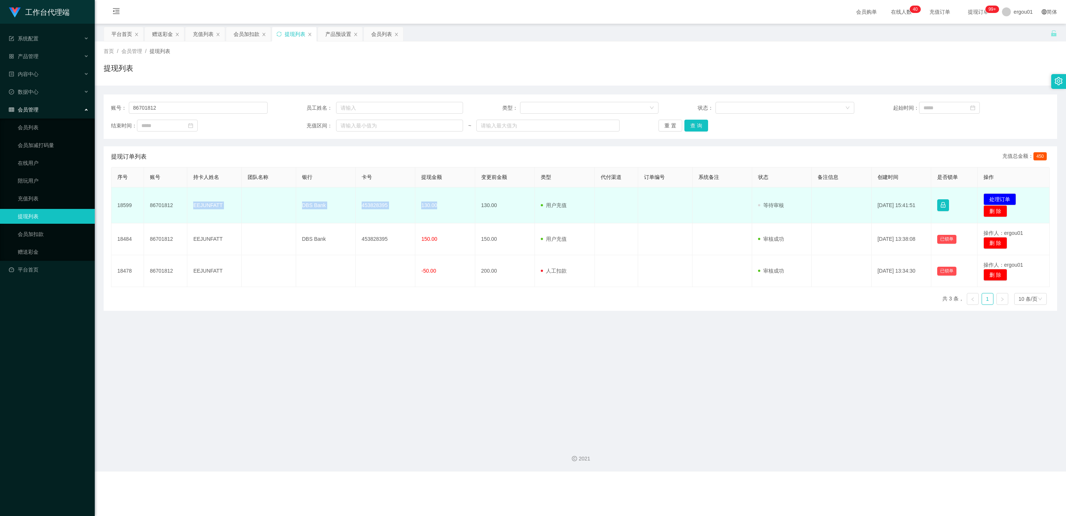
click at [189, 203] on tr "18599 86701812 EEJUNFATT DBS Bank 453828395 130.00 130.00 用户充值 人工扣款 审核驳回 审核成功 等…" at bounding box center [580, 205] width 938 height 36
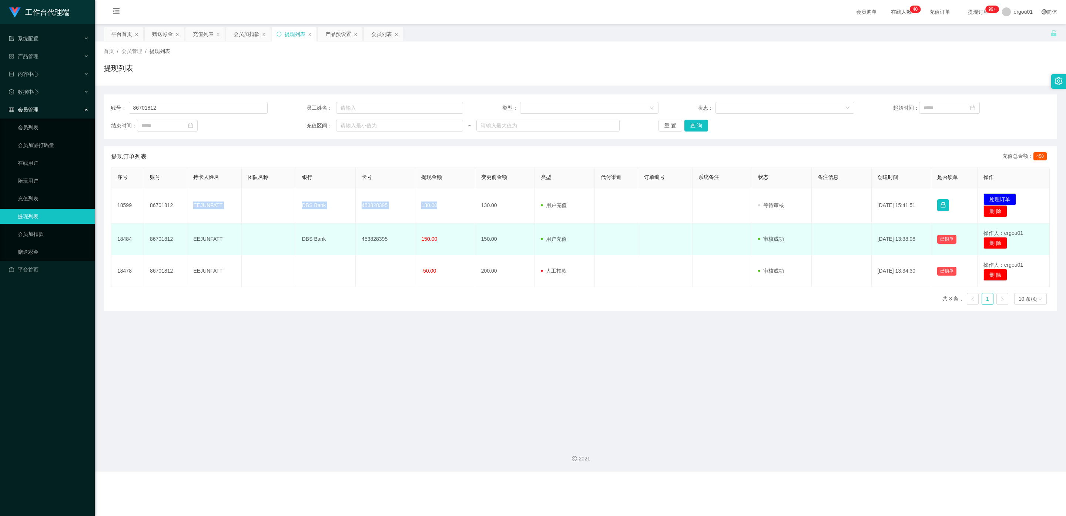
copy tr "EEJUNFATT DBS Bank 453828395 130.00"
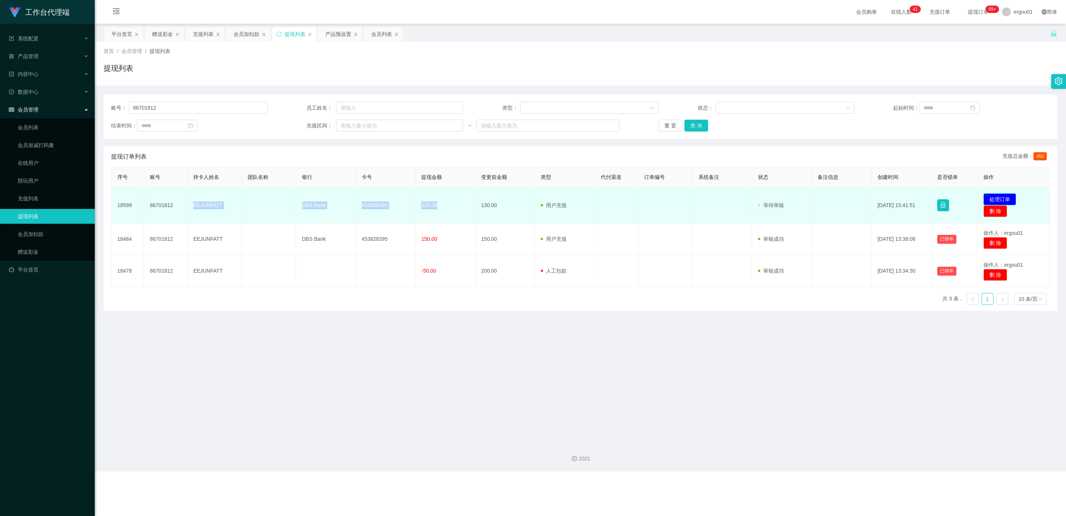
drag, startPoint x: 997, startPoint y: 197, endPoint x: 991, endPoint y: 197, distance: 5.6
click at [378, 197] on button "处理订单" at bounding box center [1000, 199] width 33 height 12
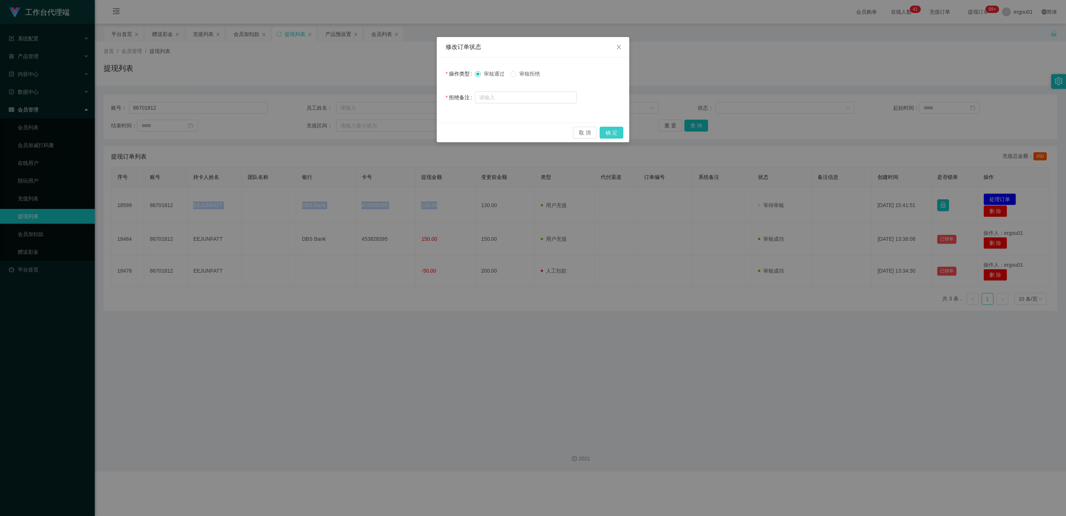
click at [378, 131] on button "确 定" at bounding box center [612, 133] width 24 height 12
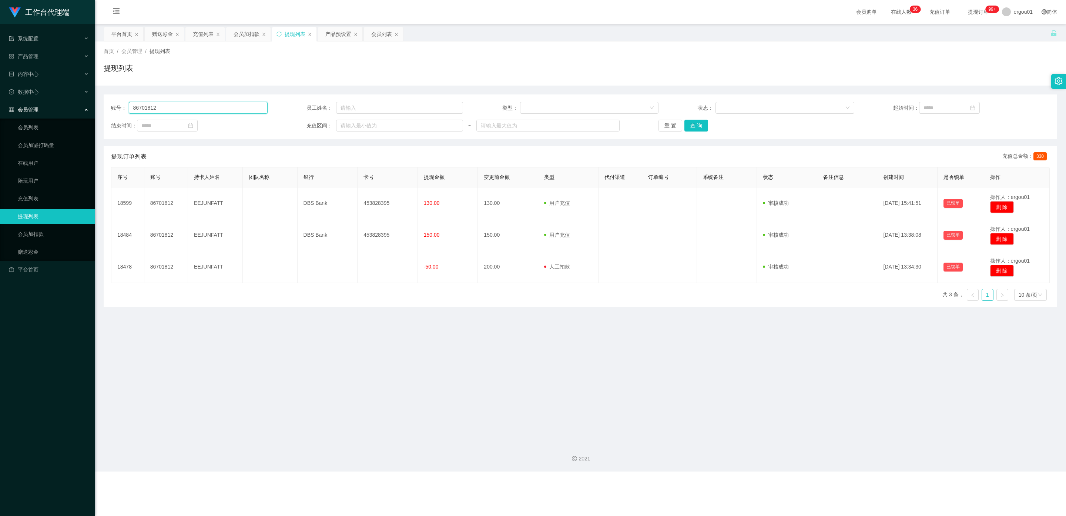
click at [164, 108] on input "86701812" at bounding box center [198, 108] width 139 height 12
drag, startPoint x: 169, startPoint y: 108, endPoint x: 0, endPoint y: 108, distance: 169.2
click at [0, 108] on section "工作台代理端 系统配置 产品管理 产品列表 产品预设置 开奖记录 注单管理 即时注单 内容中心 数据中心 会员管理 会员列表 会员加减打码量 在线用户 陪玩用…" at bounding box center [533, 235] width 1066 height 471
paste input "James99"
drag, startPoint x: 694, startPoint y: 125, endPoint x: 696, endPoint y: 130, distance: 4.7
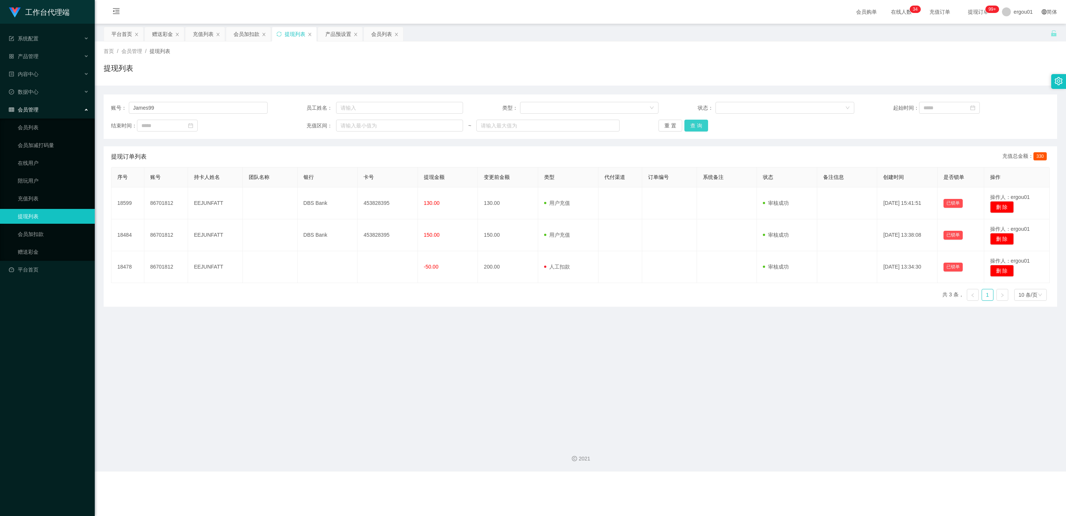
click at [378, 125] on button "查 询" at bounding box center [696, 126] width 24 height 12
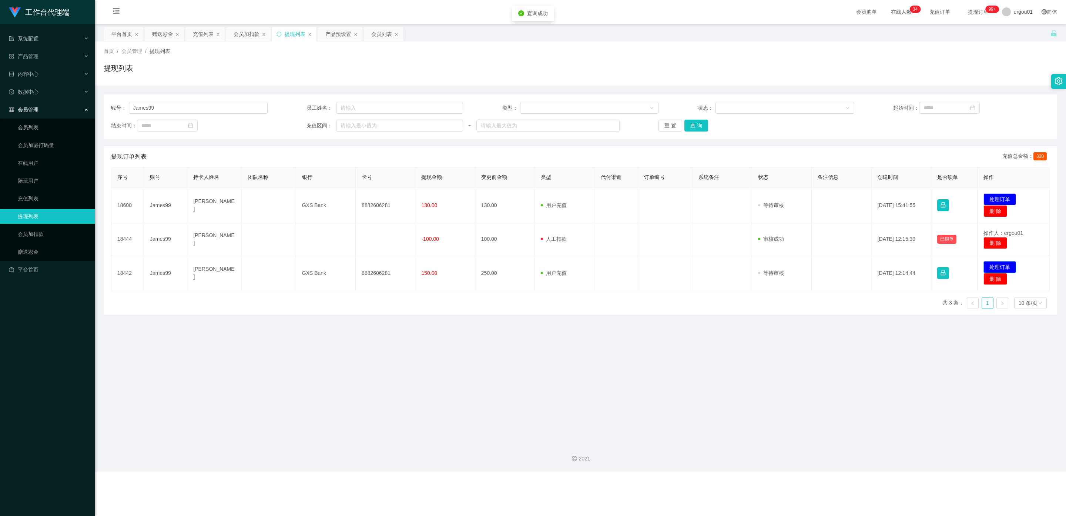
drag, startPoint x: 993, startPoint y: 266, endPoint x: 744, endPoint y: 252, distance: 249.1
click at [378, 266] on button "处理订单" at bounding box center [1000, 267] width 33 height 12
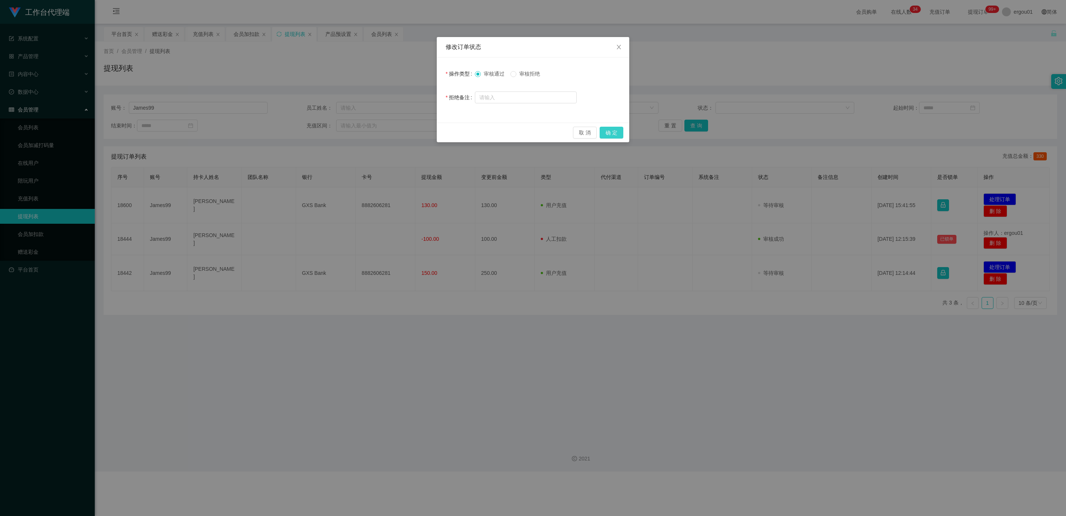
click at [378, 132] on button "确 定" at bounding box center [612, 133] width 24 height 12
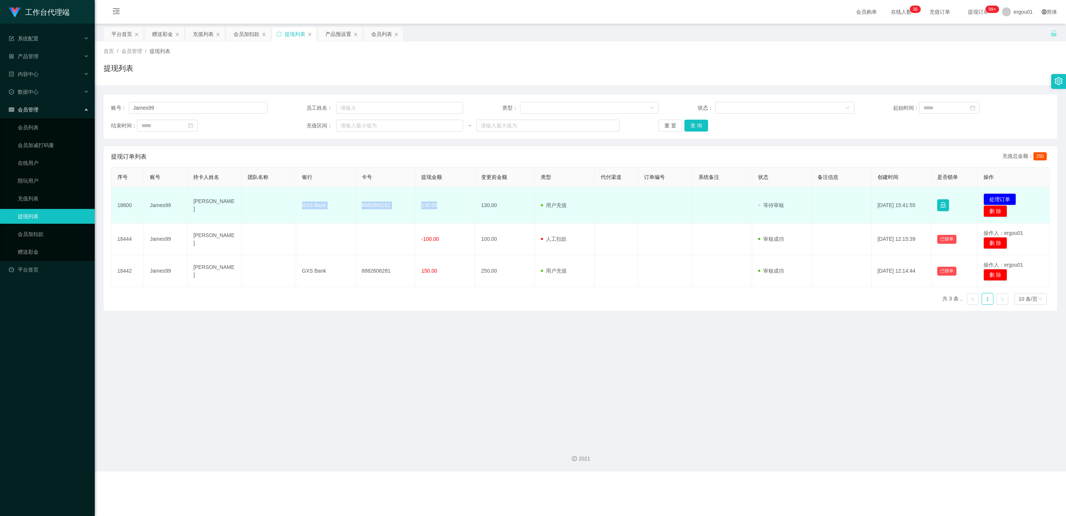
drag, startPoint x: 441, startPoint y: 204, endPoint x: 300, endPoint y: 207, distance: 141.1
click at [300, 207] on tr "18600 James99 PANG SENG HUA GXS Bank 8882606281 130.00 130.00 用户充值 人工扣款 审核驳回 审核…" at bounding box center [580, 205] width 938 height 36
click at [300, 207] on td "GXS Bank" at bounding box center [326, 205] width 60 height 36
click at [198, 200] on td "[PERSON_NAME]" at bounding box center [214, 205] width 54 height 36
drag, startPoint x: 191, startPoint y: 202, endPoint x: 435, endPoint y: 212, distance: 244.2
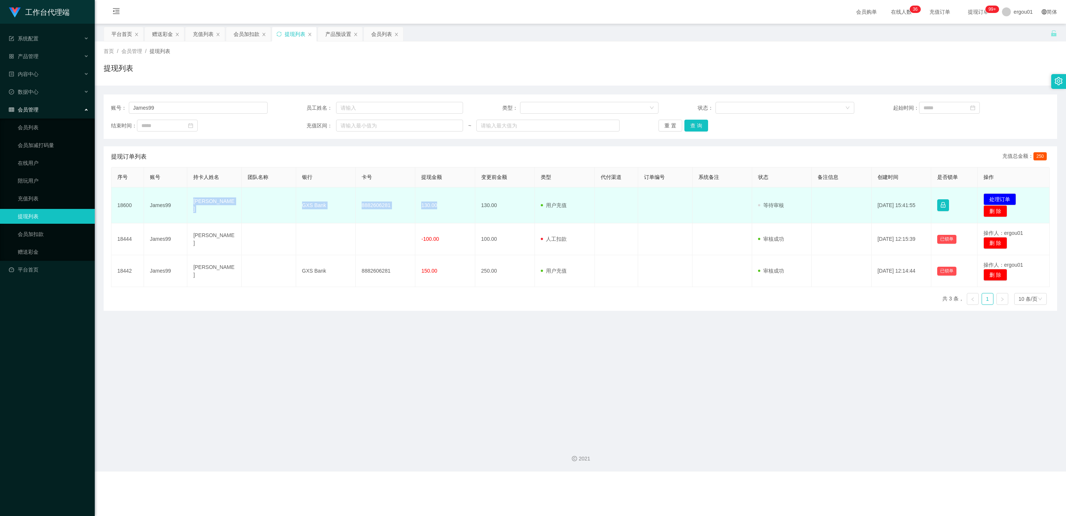
click at [378, 212] on tr "18600 James99 PANG SENG HUA GXS Bank 8882606281 130.00 130.00 用户充值 人工扣款 审核驳回 审核…" at bounding box center [580, 205] width 938 height 36
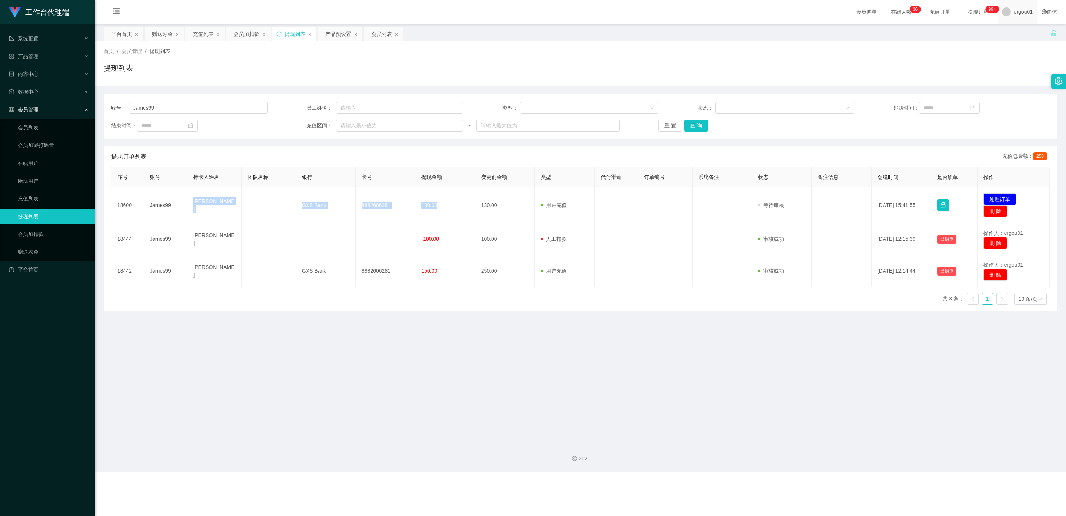
copy tr "PANG SENG HUA GXS Bank 8882606281 130.00"
drag, startPoint x: 998, startPoint y: 198, endPoint x: 830, endPoint y: 210, distance: 168.1
click at [378, 198] on button "处理订单" at bounding box center [1000, 199] width 33 height 12
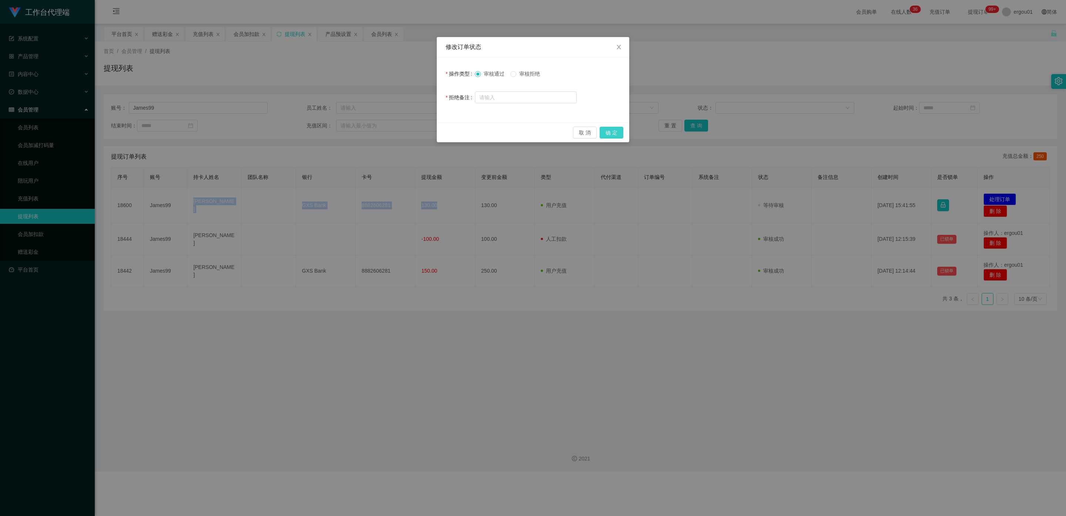
click at [378, 127] on button "确 定" at bounding box center [612, 133] width 24 height 12
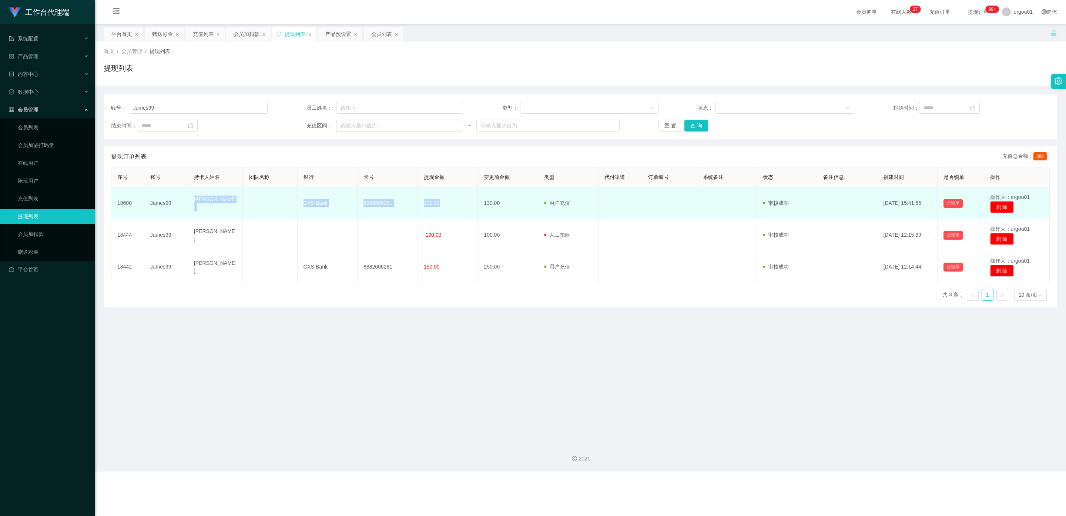
click at [239, 210] on td "[PERSON_NAME]" at bounding box center [215, 203] width 55 height 32
drag, startPoint x: 210, startPoint y: 205, endPoint x: 280, endPoint y: 209, distance: 70.4
click at [212, 205] on td "[PERSON_NAME]" at bounding box center [215, 203] width 55 height 32
drag, startPoint x: 391, startPoint y: 200, endPoint x: 195, endPoint y: 204, distance: 196.2
click at [195, 204] on tr "18600 James99 PANG SENG HUA GXS Bank 8882606281 130.00 130.00 用户充值 人工扣款 审核驳回 审核…" at bounding box center [580, 203] width 938 height 32
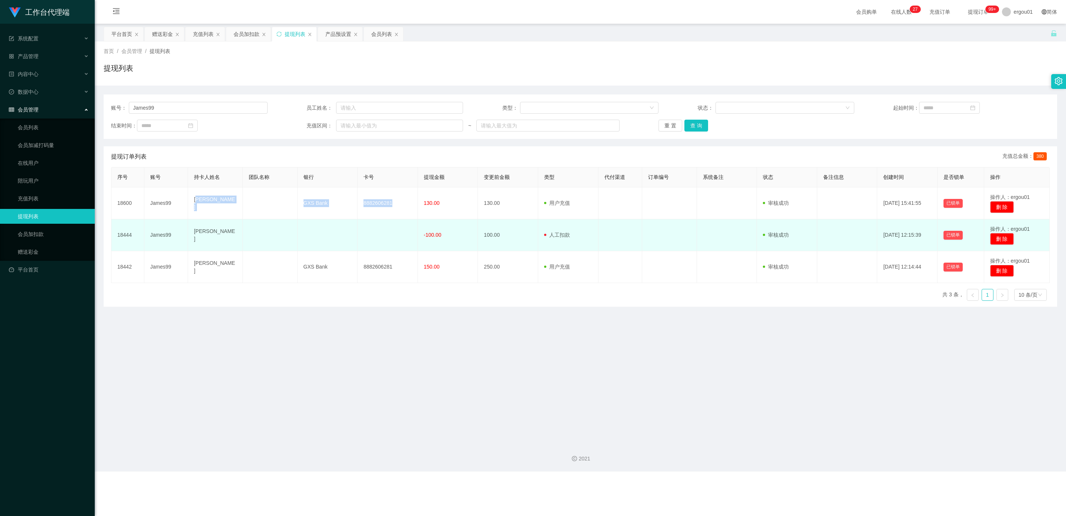
copy tr "ANG SENG HUA GXS Bank 8882606281"
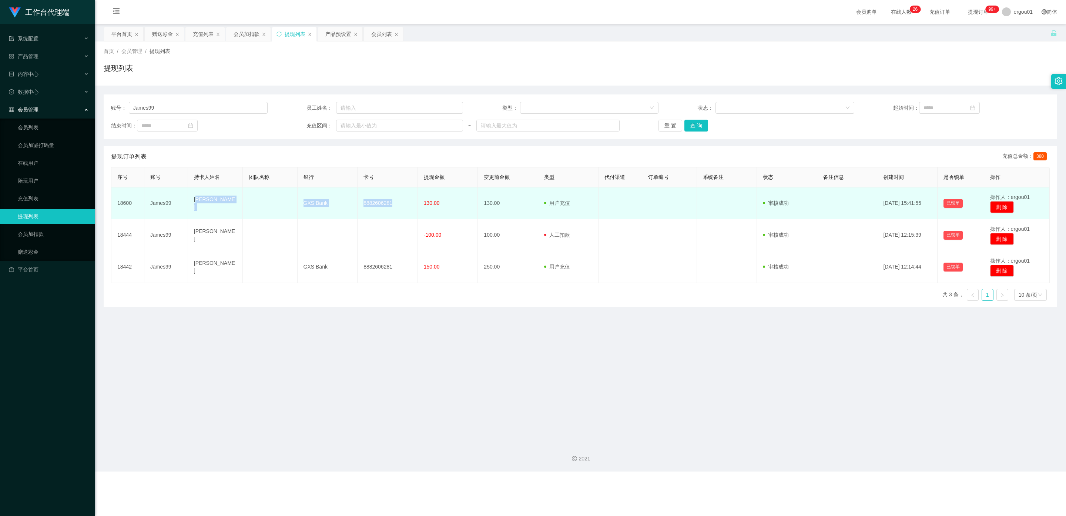
click at [212, 205] on td "[PERSON_NAME]" at bounding box center [215, 203] width 55 height 32
drag, startPoint x: 192, startPoint y: 199, endPoint x: 391, endPoint y: 211, distance: 199.5
click at [378, 211] on tr "18600 James99 PANG SENG HUA GXS Bank 8882606281 130.00 130.00 用户充值 人工扣款 审核驳回 审核…" at bounding box center [580, 203] width 938 height 32
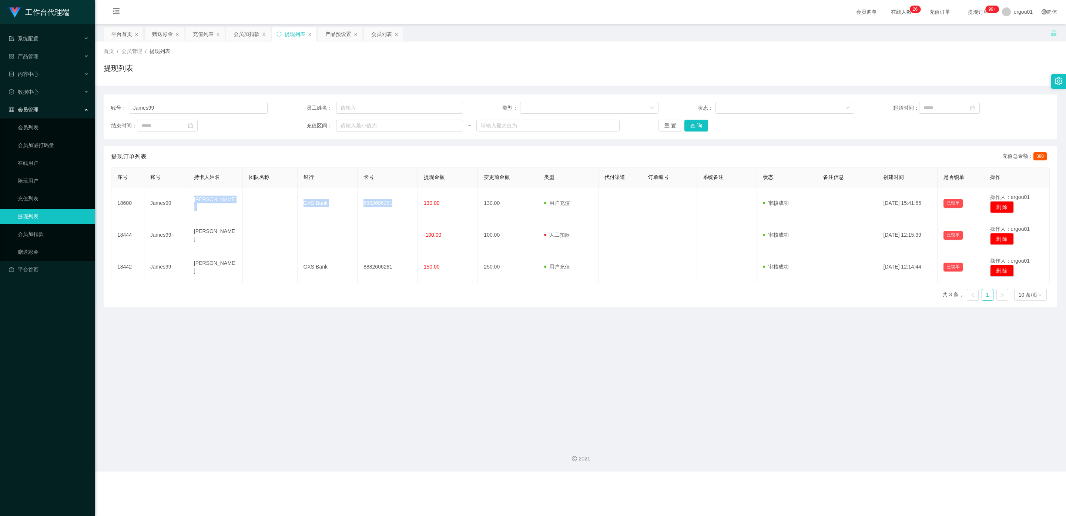
copy tr "PANG SENG HUA GXS Bank 8882606281"
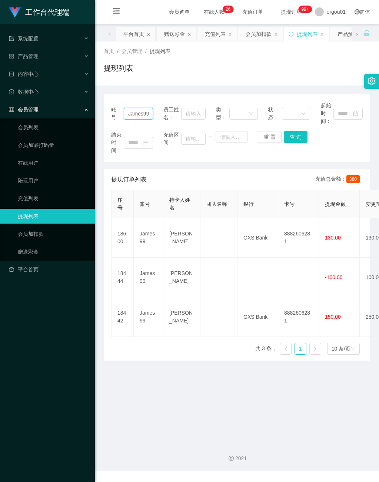
drag, startPoint x: 127, startPoint y: 114, endPoint x: 205, endPoint y: 130, distance: 79.8
click at [207, 129] on div "账号： James99 员工姓名： 类型： 状态： 起始时间： 结束时间： 充值区间： ~ 重 置 查 询" at bounding box center [237, 127] width 266 height 67
paste input "BELL"
type input "BELL"
drag, startPoint x: 294, startPoint y: 133, endPoint x: 375, endPoint y: 10, distance: 146.2
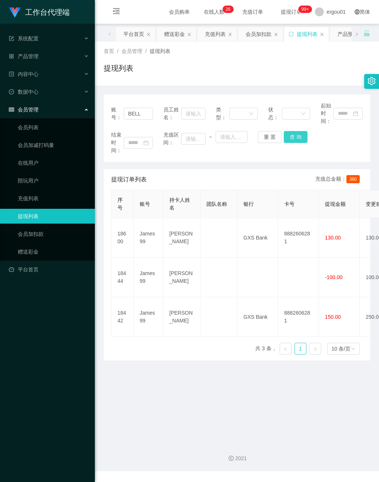
click at [294, 133] on button "查 询" at bounding box center [296, 137] width 24 height 12
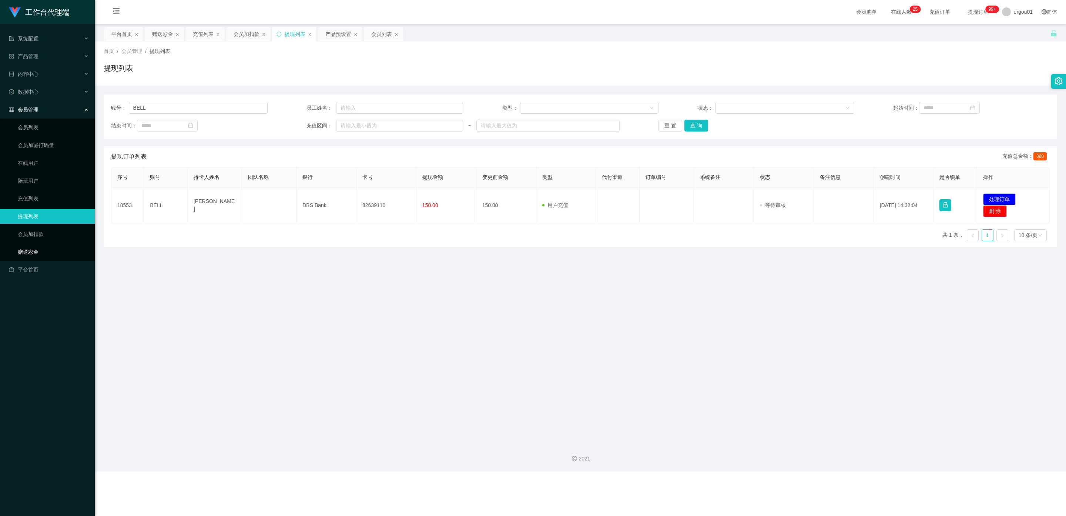
click at [31, 244] on link "赠送彩金" at bounding box center [53, 251] width 71 height 15
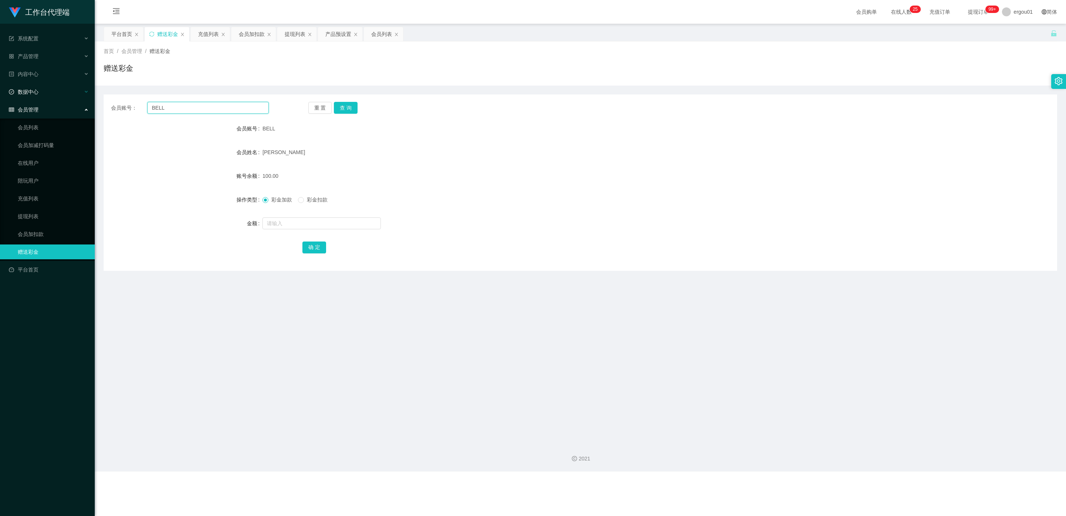
drag, startPoint x: 183, startPoint y: 108, endPoint x: 38, endPoint y: 93, distance: 145.2
click at [0, 87] on section "工作台代理端 系统配置 产品管理 产品列表 产品预设置 开奖记录 注单管理 即时注单 内容中心 数据中心 会员管理 会员列表 会员加减打码量 在线用户 陪玩用…" at bounding box center [533, 235] width 1066 height 471
drag, startPoint x: 348, startPoint y: 107, endPoint x: 353, endPoint y: 111, distance: 6.8
click at [348, 107] on button "查 询" at bounding box center [346, 108] width 24 height 12
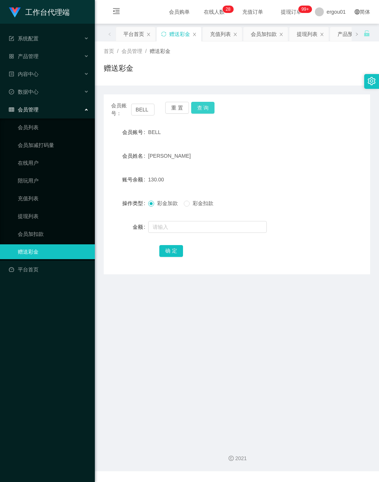
click at [204, 106] on button "查 询" at bounding box center [203, 108] width 24 height 12
drag, startPoint x: 149, startPoint y: 106, endPoint x: 129, endPoint y: 109, distance: 20.2
click at [129, 109] on div "会员账号： [PERSON_NAME]" at bounding box center [132, 110] width 43 height 16
click at [40, 209] on link "提现列表" at bounding box center [53, 216] width 71 height 15
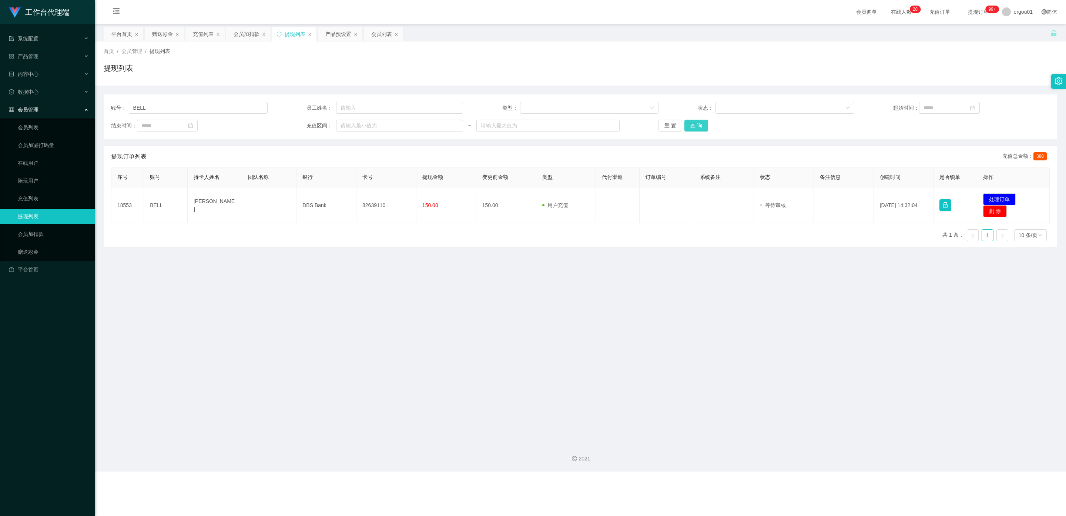
click at [378, 125] on button "查 询" at bounding box center [696, 126] width 24 height 12
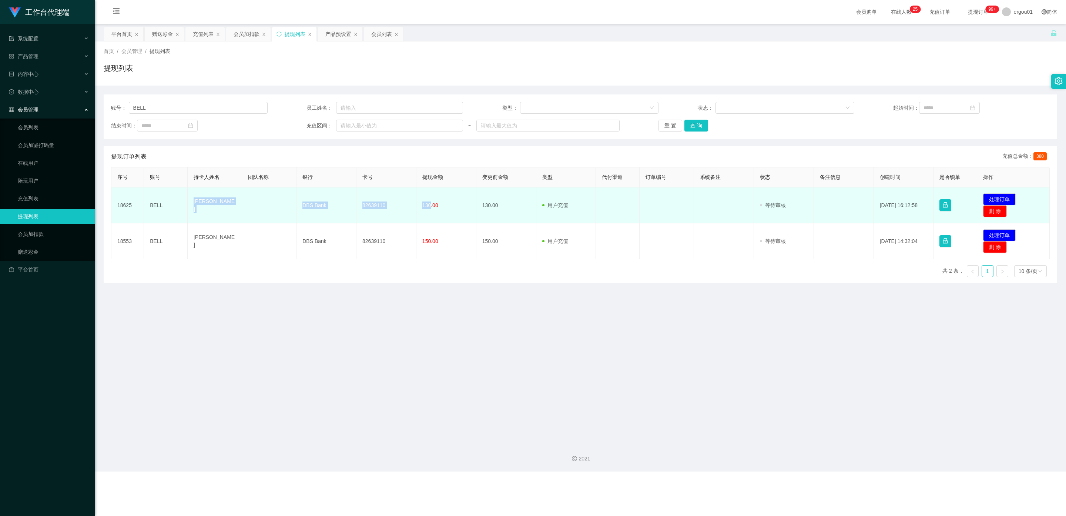
drag, startPoint x: 429, startPoint y: 205, endPoint x: 195, endPoint y: 198, distance: 234.4
click at [193, 198] on tr "18625 BELL [PERSON_NAME] DBS Bank 82639110 130.00 130.00 用户充值 人工扣款 审核驳回 审核成功 等待…" at bounding box center [580, 205] width 938 height 36
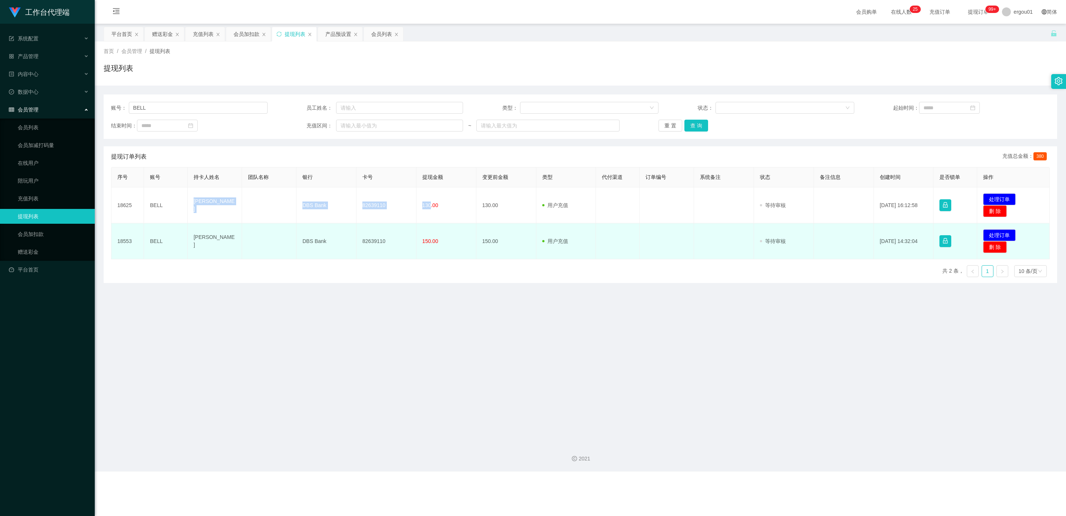
copy tr "[PERSON_NAME] DBS Bank 82639110 130"
click at [378, 231] on button "处理订单" at bounding box center [999, 235] width 33 height 12
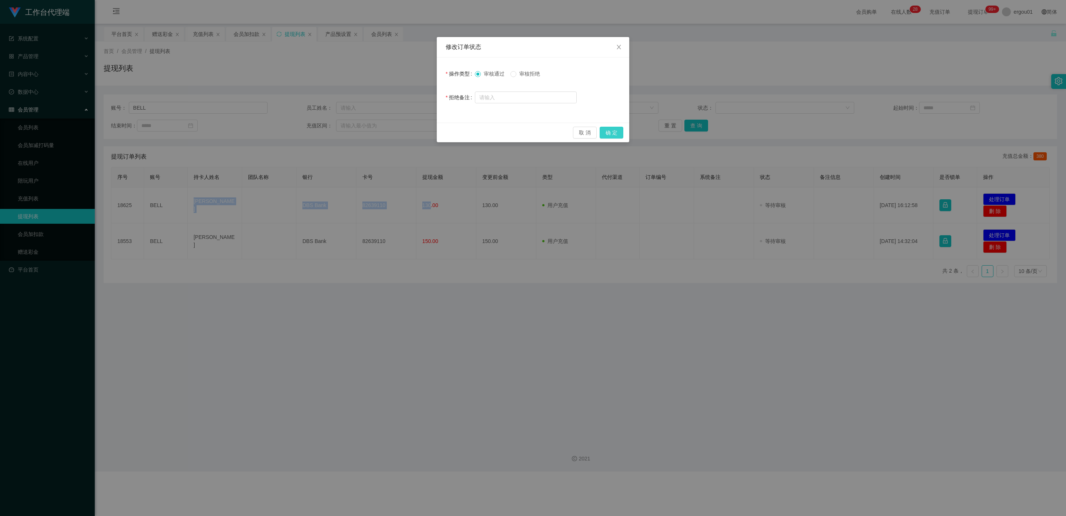
click at [378, 130] on button "确 定" at bounding box center [612, 133] width 24 height 12
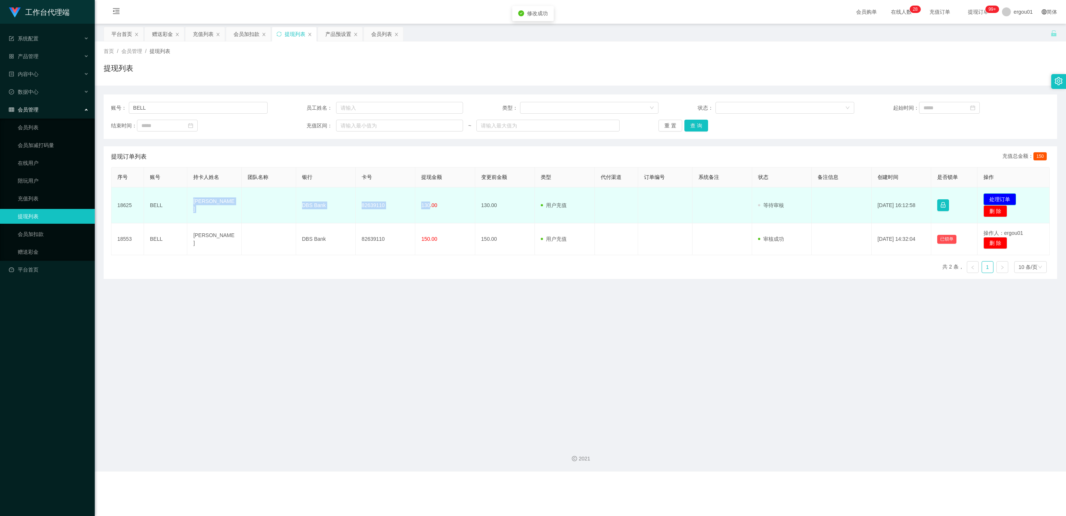
click at [378, 199] on button "处理订单" at bounding box center [1000, 199] width 33 height 12
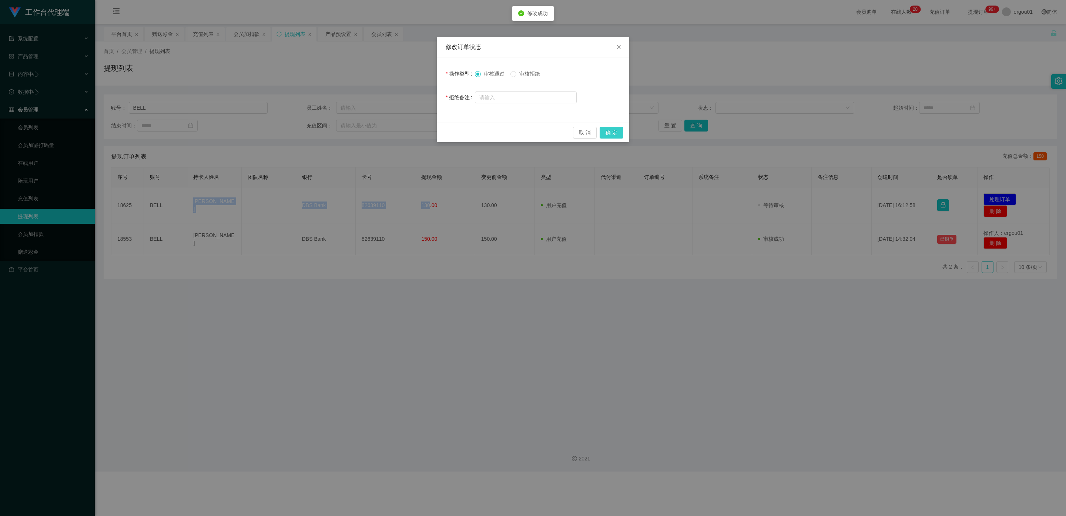
click at [378, 133] on button "确 定" at bounding box center [612, 133] width 24 height 12
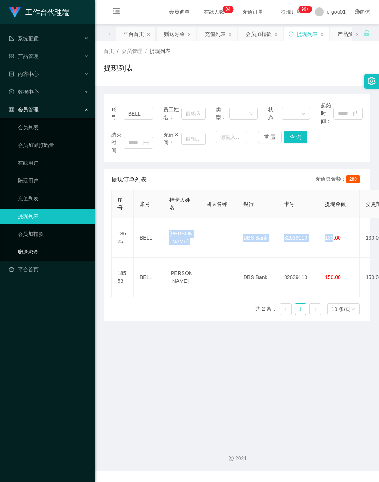
drag, startPoint x: 42, startPoint y: 245, endPoint x: 138, endPoint y: 192, distance: 109.4
click at [43, 245] on link "赠送彩金" at bounding box center [53, 251] width 71 height 15
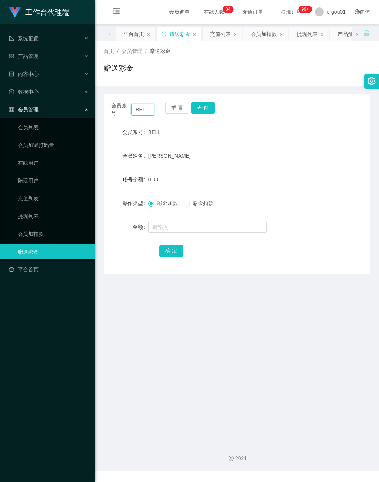
drag, startPoint x: 134, startPoint y: 111, endPoint x: 185, endPoint y: 114, distance: 50.5
click at [185, 113] on div "会员账号： BELL 重 置 查 询" at bounding box center [237, 110] width 266 height 16
paste input "emon1345625"
type input "emon1345625"
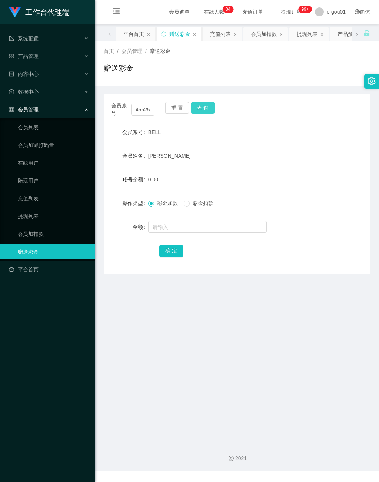
drag, startPoint x: 200, startPoint y: 106, endPoint x: 212, endPoint y: 139, distance: 35.5
click at [200, 106] on button "查 询" at bounding box center [203, 108] width 24 height 12
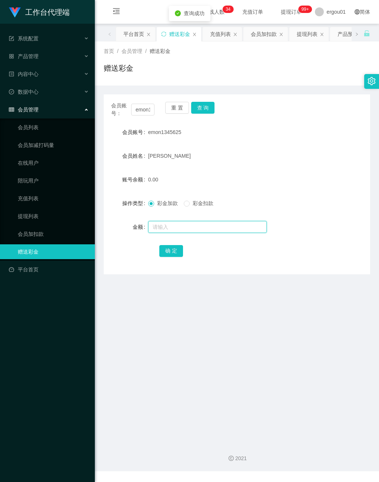
click at [189, 227] on input "text" at bounding box center [207, 227] width 118 height 12
type input "100"
click at [172, 247] on button "确 定" at bounding box center [171, 251] width 24 height 12
